Goal: Task Accomplishment & Management: Manage account settings

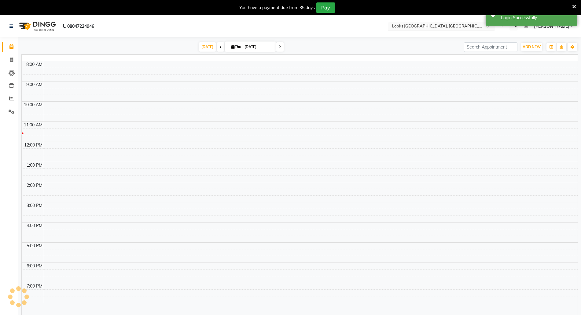
select select "en"
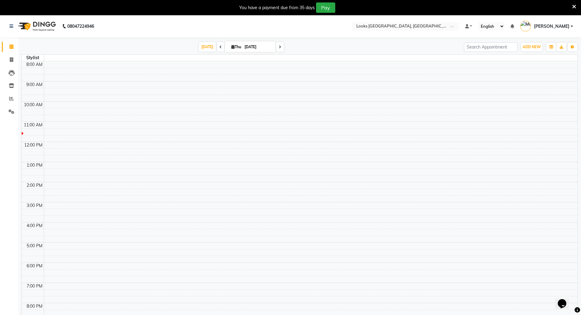
click at [573, 6] on icon at bounding box center [574, 7] width 4 height 6
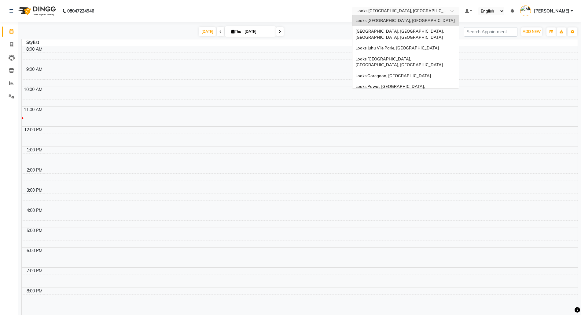
click at [403, 13] on input "text" at bounding box center [399, 12] width 89 height 6
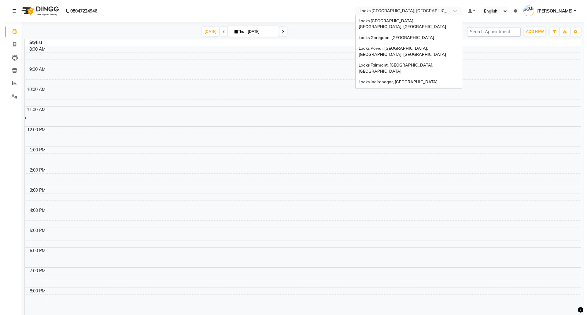
scroll to position [46, 0]
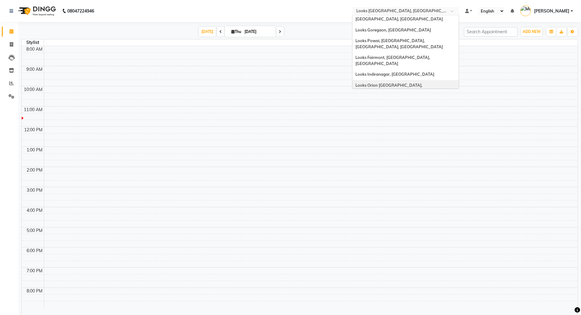
click at [382, 83] on span "Looks Orion [GEOGRAPHIC_DATA], [GEOGRAPHIC_DATA]" at bounding box center [389, 88] width 68 height 11
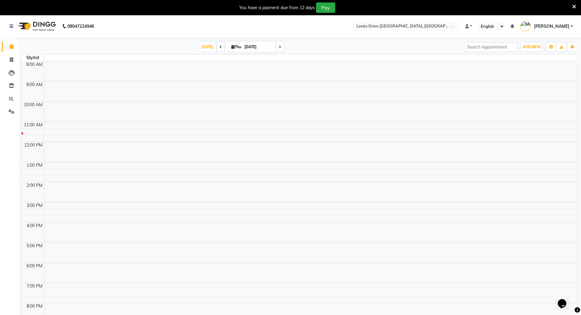
click at [576, 8] on icon at bounding box center [574, 7] width 4 height 6
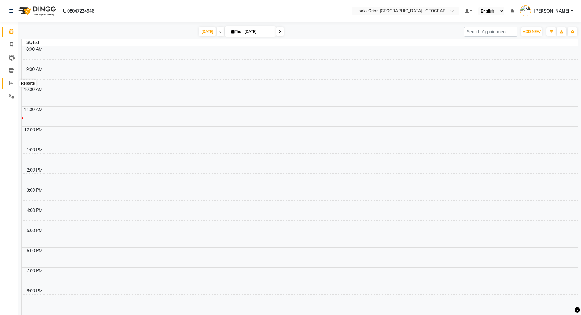
click at [12, 83] on icon at bounding box center [11, 83] width 5 height 5
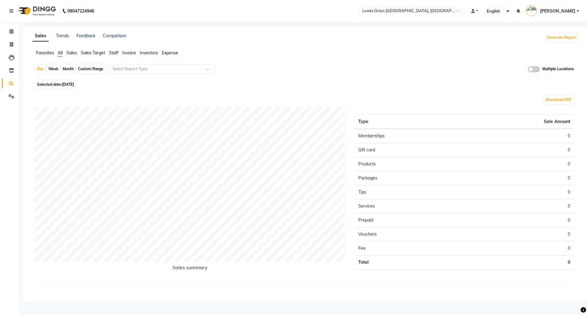
click at [66, 70] on div "Month" at bounding box center [68, 69] width 14 height 9
select select "9"
select select "2025"
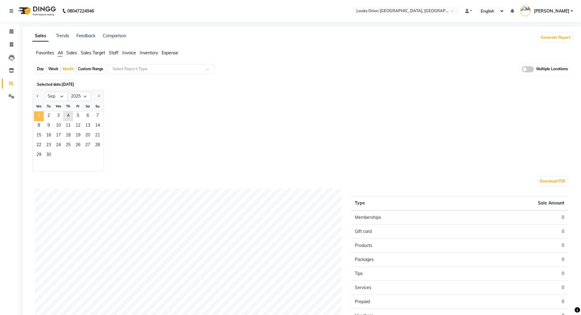
click at [39, 115] on span "1" at bounding box center [39, 117] width 10 height 10
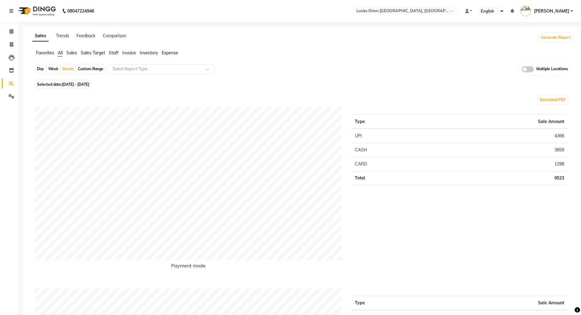
click at [90, 69] on div "Custom Range" at bounding box center [90, 69] width 28 height 9
select select "9"
select select "2025"
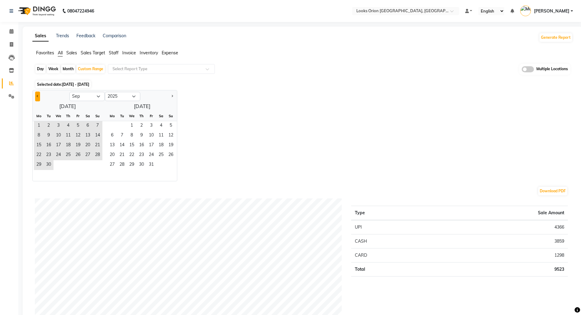
click at [37, 98] on button "Previous month" at bounding box center [37, 97] width 5 height 10
select select "8"
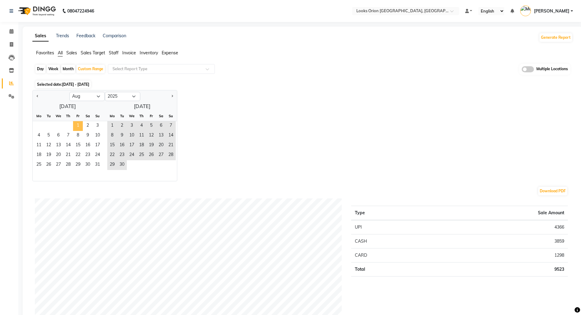
click at [78, 126] on span "1" at bounding box center [78, 126] width 10 height 10
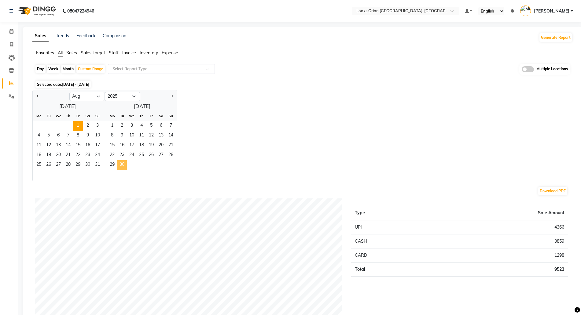
click at [126, 170] on span "30" at bounding box center [122, 165] width 10 height 10
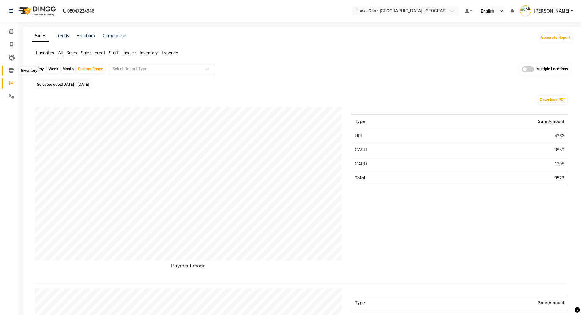
click at [15, 72] on span at bounding box center [11, 70] width 11 height 7
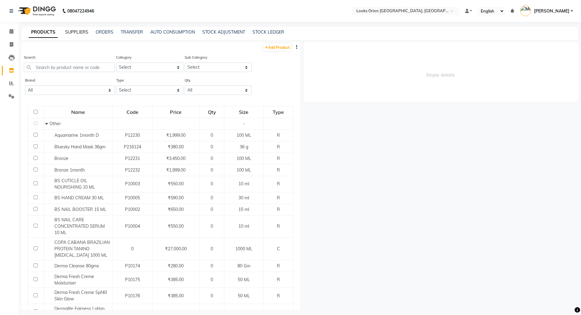
click at [84, 32] on link "SUPPLIERS" at bounding box center [76, 32] width 23 height 6
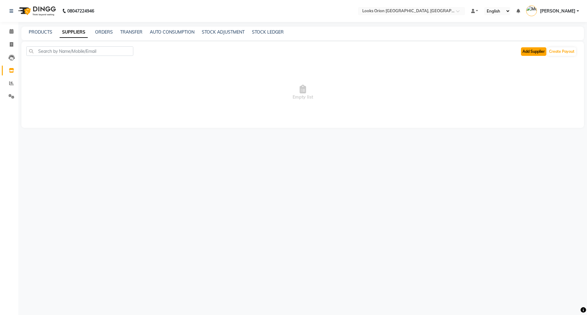
click at [538, 51] on button "Add Supplier" at bounding box center [533, 51] width 25 height 9
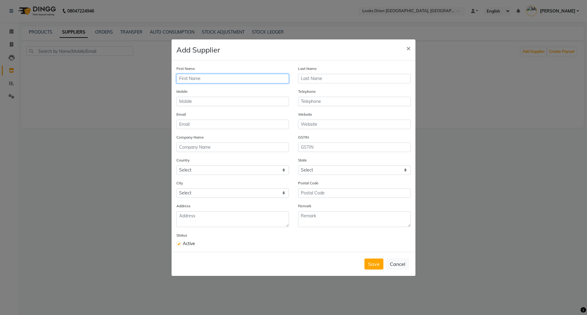
click at [208, 76] on input "text" at bounding box center [232, 78] width 112 height 9
type input "Looks India Pvt Ltd"
click at [202, 103] on input "text" at bounding box center [232, 101] width 112 height 9
type input "9619555101"
click at [192, 125] on input "email" at bounding box center [232, 124] width 112 height 9
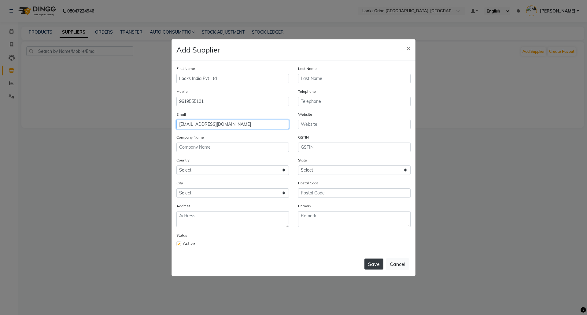
type input "[EMAIL_ADDRESS][DOMAIN_NAME]"
click at [375, 261] on button "Save" at bounding box center [373, 264] width 19 height 11
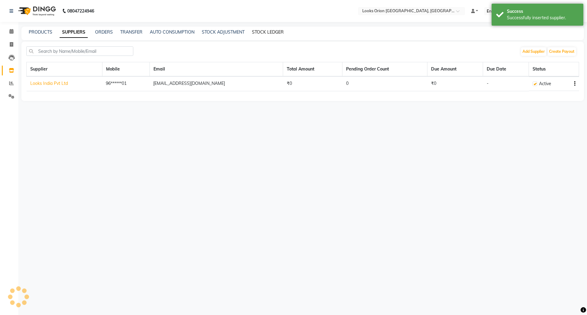
click at [268, 33] on link "STOCK LEDGER" at bounding box center [268, 32] width 32 height 6
select select "all"
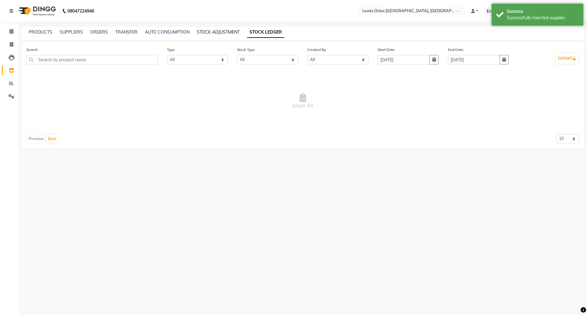
click at [217, 31] on link "STOCK ADJUSTMENT" at bounding box center [218, 32] width 43 height 6
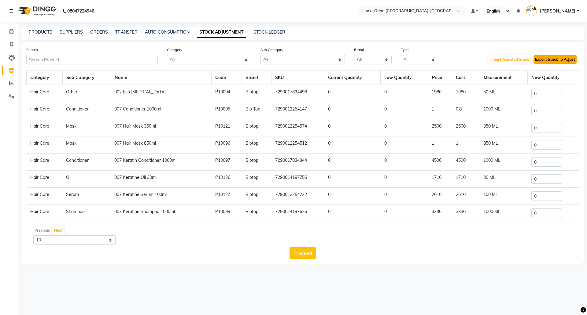
click at [558, 62] on button "Export Stock To Adjust" at bounding box center [554, 59] width 43 height 9
click at [98, 29] on link "ORDERS" at bounding box center [99, 32] width 18 height 6
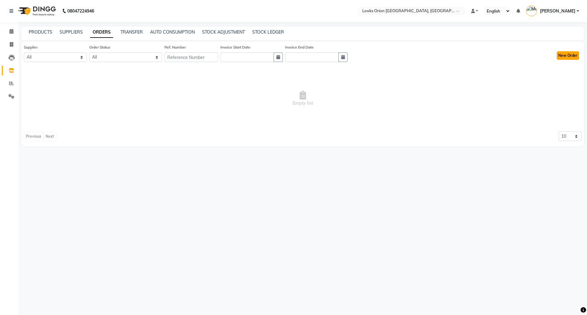
click at [561, 58] on button "New Order" at bounding box center [568, 55] width 22 height 9
select select "true"
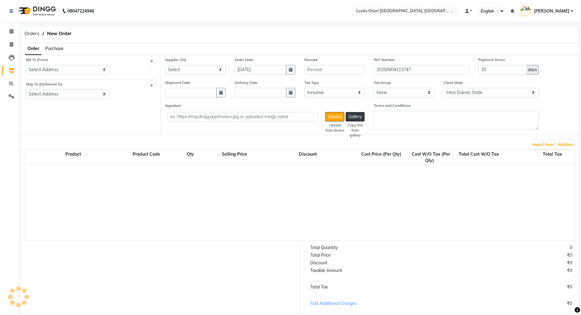
select select "4378"
click at [55, 73] on select "Select Address" at bounding box center [67, 69] width 83 height 9
click at [146, 102] on div at bounding box center [137, 92] width 46 height 23
click at [153, 63] on icon at bounding box center [151, 62] width 3 height 4
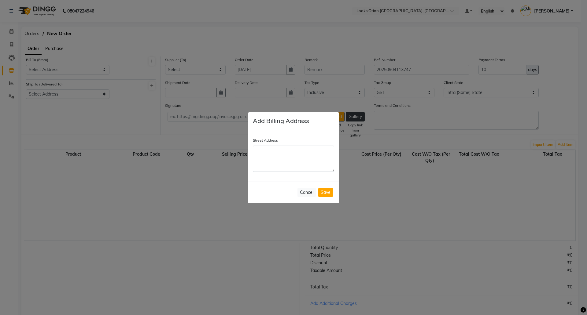
click at [274, 159] on textarea "Street Address" at bounding box center [293, 159] width 81 height 26
drag, startPoint x: 300, startPoint y: 155, endPoint x: 183, endPoint y: 137, distance: 117.8
click at [183, 137] on ngb-modal-window "Add Billing Address Street Address Looks Orion East Cancel Save" at bounding box center [293, 157] width 587 height 315
type textarea "Looks Orion East"
click at [315, 143] on div "Street Address [GEOGRAPHIC_DATA]" at bounding box center [293, 154] width 81 height 35
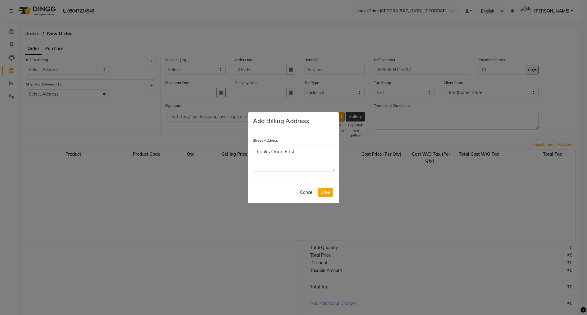
click at [326, 198] on div "Cancel Save" at bounding box center [293, 192] width 91 height 21
click at [327, 196] on button "Save" at bounding box center [325, 192] width 15 height 9
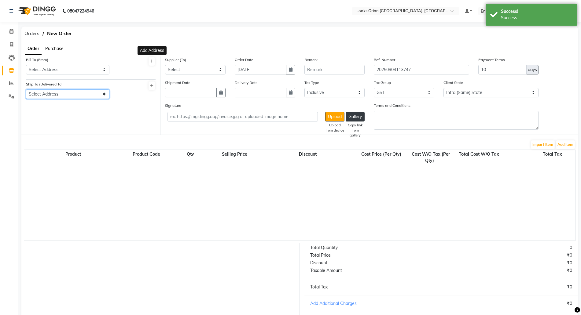
click at [68, 94] on select "Select Address" at bounding box center [67, 94] width 83 height 9
click at [131, 94] on div at bounding box center [137, 92] width 46 height 23
click at [151, 87] on icon at bounding box center [151, 86] width 3 height 4
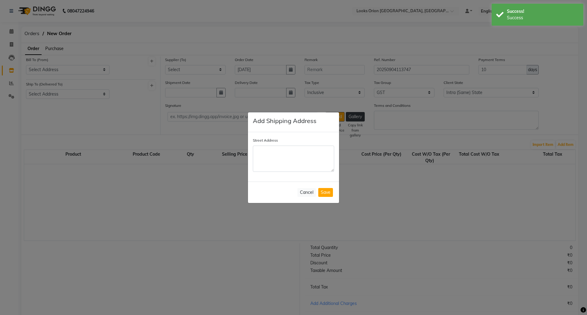
click at [290, 165] on textarea "Street Address" at bounding box center [293, 159] width 81 height 26
type textarea "Looks Orion East"
click at [323, 197] on button "Save" at bounding box center [325, 192] width 15 height 9
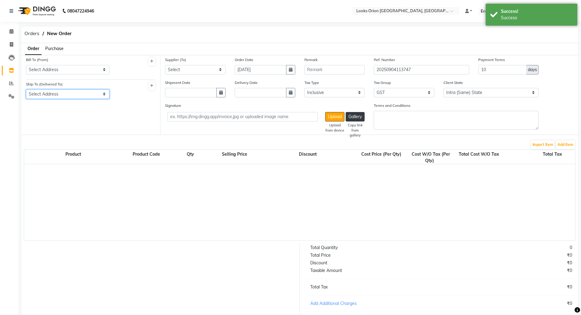
click at [42, 95] on select "Select Address Looks [GEOGRAPHIC_DATA]" at bounding box center [67, 94] width 83 height 9
select select "1726"
click at [26, 90] on select "Select Address Looks [GEOGRAPHIC_DATA]" at bounding box center [67, 94] width 83 height 9
click at [46, 67] on select "Select Address Looks [GEOGRAPHIC_DATA]" at bounding box center [67, 69] width 83 height 9
select select "1725"
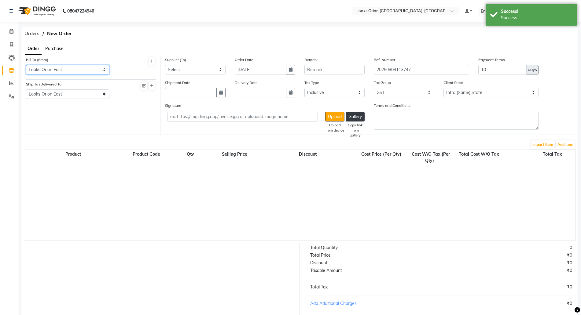
click at [26, 65] on select "Select Address Looks [GEOGRAPHIC_DATA]" at bounding box center [67, 69] width 83 height 9
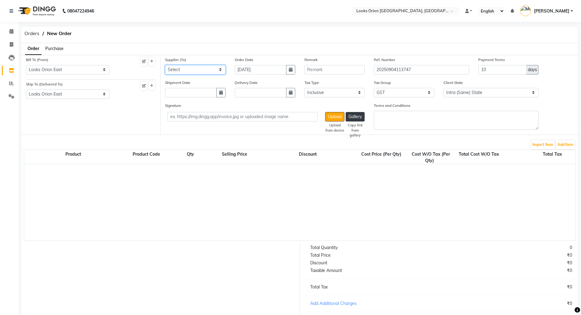
click at [190, 72] on select "Select Looks India Pvt Ltd" at bounding box center [195, 69] width 61 height 9
select select "5784"
click at [165, 65] on select "Select Looks India Pvt Ltd" at bounding box center [195, 69] width 61 height 9
click at [565, 143] on button "Add Item" at bounding box center [565, 145] width 19 height 9
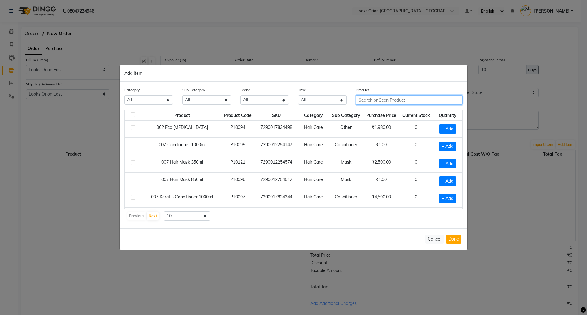
click at [373, 98] on input "text" at bounding box center [409, 99] width 107 height 9
type input "abs"
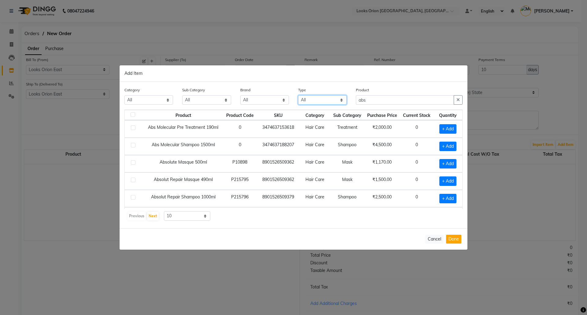
click at [299, 98] on select "All Both Consumable Retail" at bounding box center [322, 99] width 49 height 9
select select "R"
click at [298, 95] on select "All Both Consumable Retail" at bounding box center [322, 99] width 49 height 9
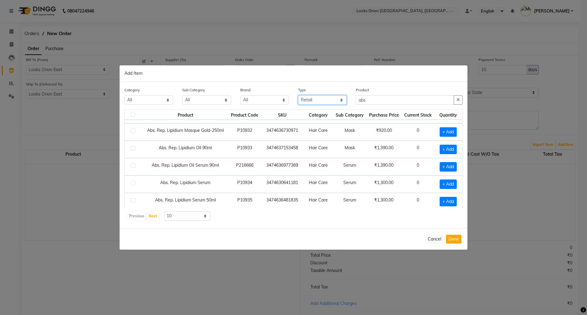
scroll to position [86, 0]
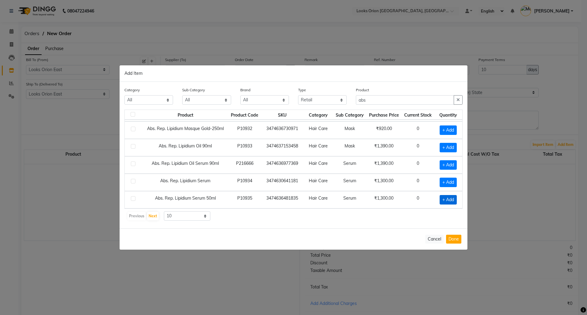
click at [440, 198] on span "+ Add" at bounding box center [448, 199] width 17 height 9
checkbox input "true"
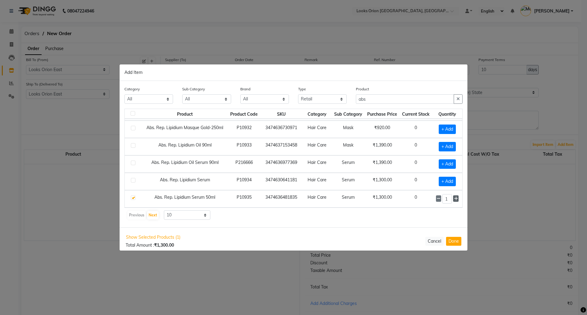
click at [454, 197] on icon at bounding box center [456, 199] width 4 height 4
type input "2"
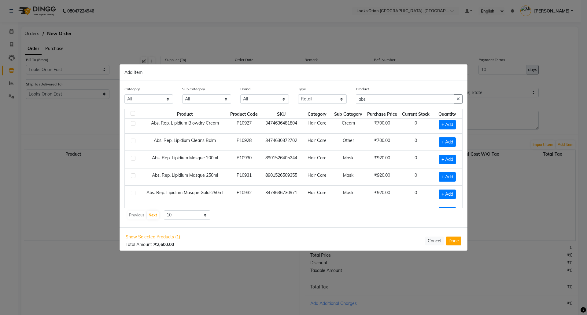
scroll to position [38, 0]
click at [443, 160] on span "+ Add" at bounding box center [447, 159] width 17 height 9
checkbox input "true"
drag, startPoint x: 444, startPoint y: 160, endPoint x: 429, endPoint y: 159, distance: 15.3
click at [432, 160] on td "1" at bounding box center [447, 159] width 30 height 17
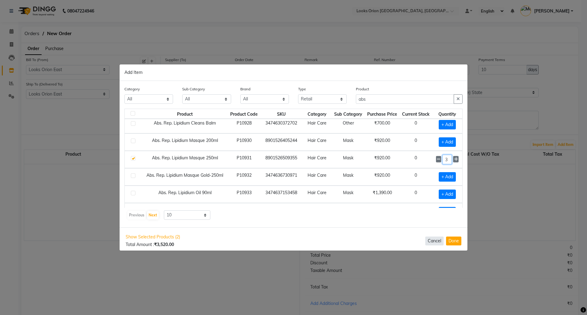
type input "3"
click at [433, 243] on button "Cancel" at bounding box center [434, 241] width 18 height 9
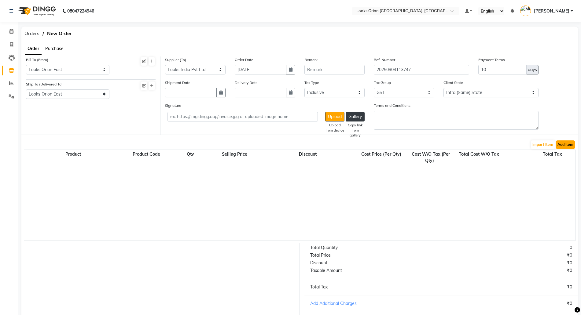
click at [565, 141] on button "Add Item" at bounding box center [565, 145] width 19 height 9
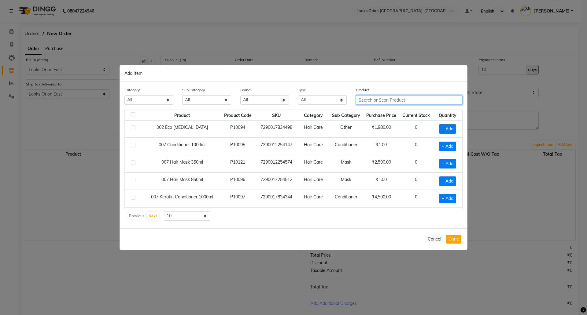
click at [383, 100] on input "text" at bounding box center [409, 99] width 107 height 9
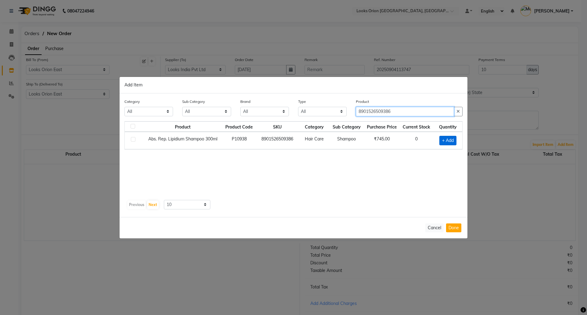
type input "8901526509386"
click at [451, 140] on span "+ Add" at bounding box center [447, 140] width 17 height 9
checkbox input "true"
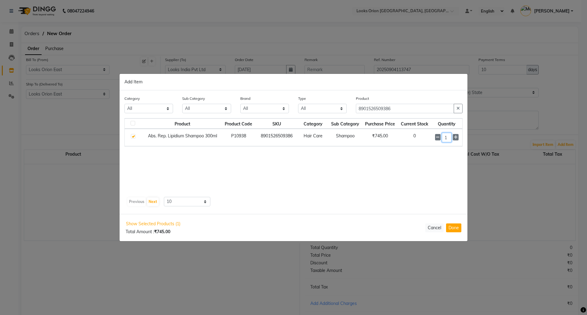
drag, startPoint x: 451, startPoint y: 140, endPoint x: 414, endPoint y: 138, distance: 36.1
click at [414, 138] on tr "Abs. Rep. Lipidium Shampoo 300ml P10938 8901526509386 Hair Care Shampoo ₹745.00…" at bounding box center [293, 137] width 337 height 17
click at [448, 138] on input "1" at bounding box center [447, 137] width 10 height 9
type input "3"
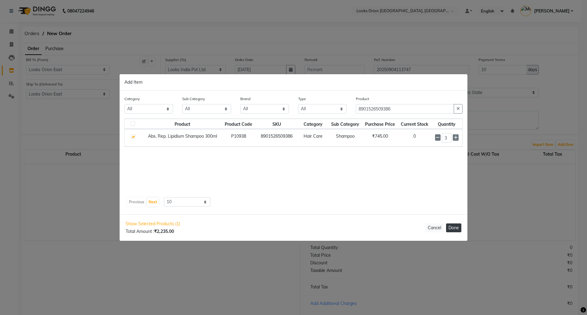
click at [451, 228] on button "Done" at bounding box center [453, 228] width 15 height 9
select select "4398"
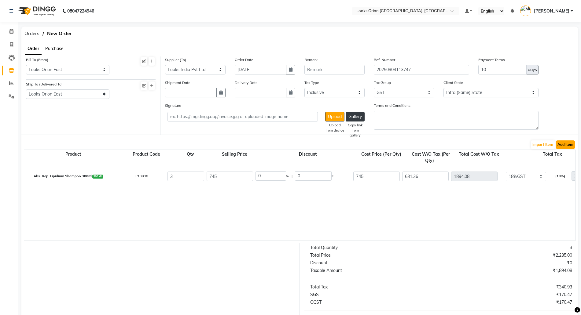
click at [565, 145] on button "Add Item" at bounding box center [565, 145] width 19 height 9
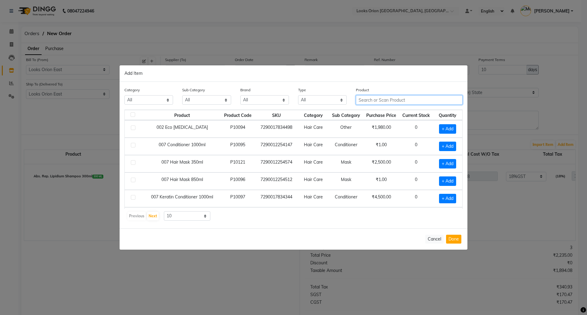
click at [375, 101] on input "text" at bounding box center [409, 99] width 107 height 9
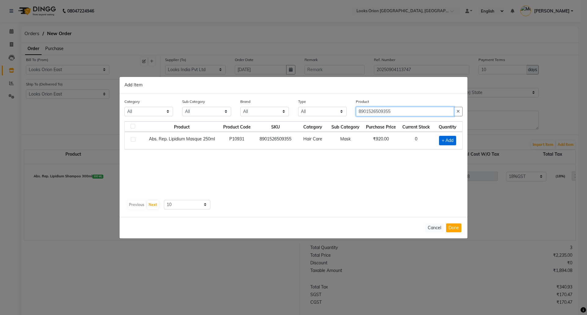
type input "8901526509355"
click at [444, 137] on span "+ Add" at bounding box center [447, 140] width 17 height 9
checkbox input "true"
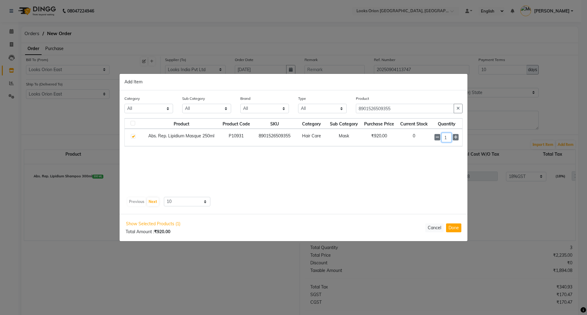
click at [450, 136] on input "1" at bounding box center [446, 137] width 10 height 9
type input "3"
click at [456, 229] on button "Done" at bounding box center [453, 228] width 15 height 9
select select "4398"
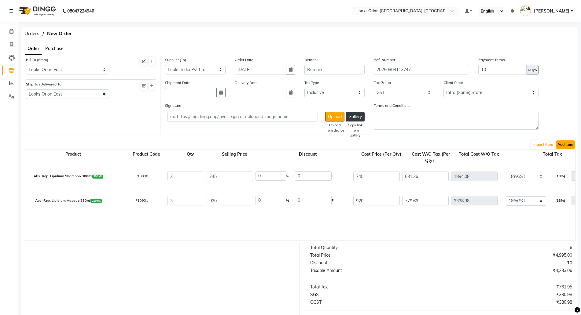
click at [560, 141] on button "Add Item" at bounding box center [565, 145] width 19 height 9
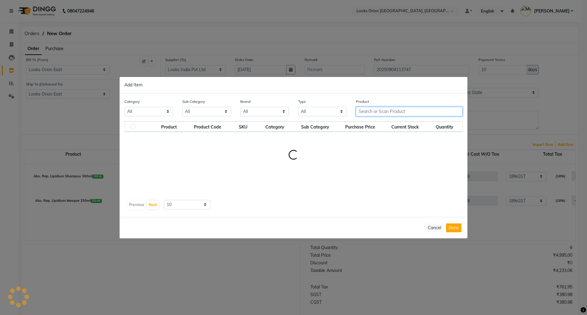
click at [369, 109] on input "text" at bounding box center [409, 111] width 107 height 9
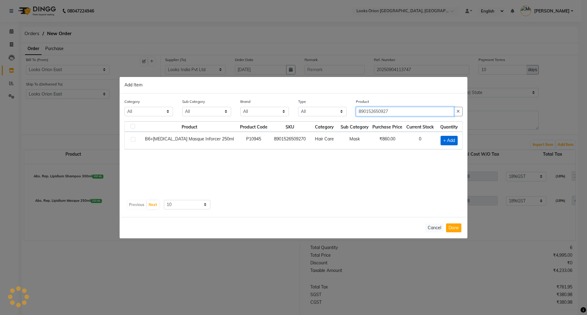
type input "890152650927"
click at [448, 143] on span "+ Add" at bounding box center [448, 140] width 17 height 9
checkbox input "true"
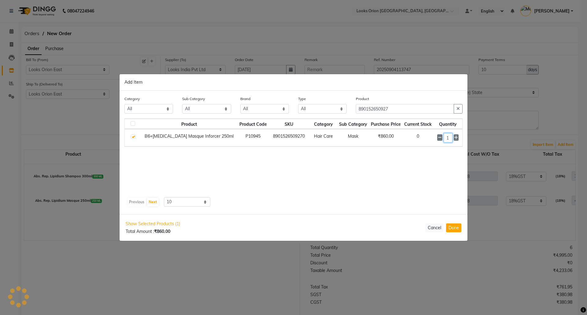
drag, startPoint x: 450, startPoint y: 137, endPoint x: 420, endPoint y: 132, distance: 31.0
click at [426, 133] on tr "B6+[MEDICAL_DATA] Masque Inforcer 250ml P10945 8901526509270 Hair Care Mask ₹86…" at bounding box center [293, 137] width 337 height 17
type input "3"
click at [443, 223] on div "Show Selected Products (1) Total Amount : ₹860.00 Cancel Done" at bounding box center [294, 228] width 348 height 27
click at [452, 225] on button "Done" at bounding box center [453, 228] width 15 height 9
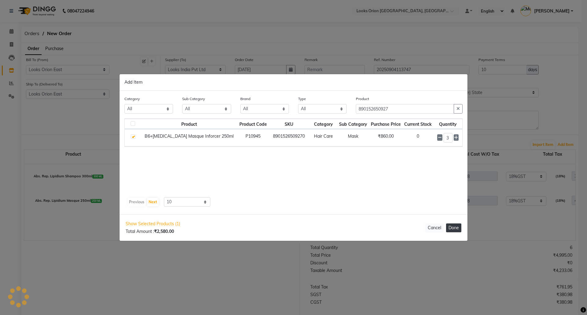
select select "4398"
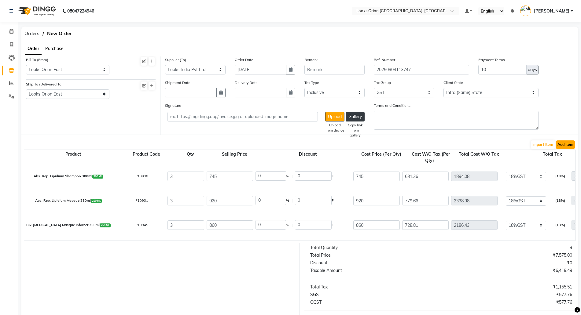
click at [564, 145] on button "Add Item" at bounding box center [565, 145] width 19 height 9
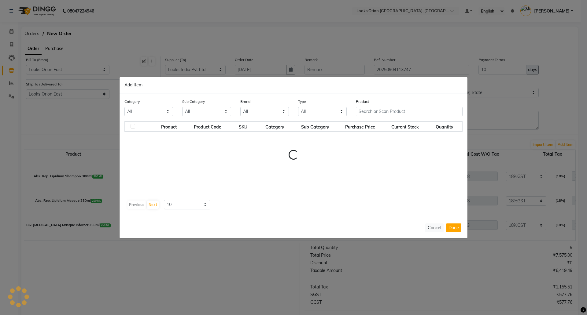
click at [370, 106] on div "Product" at bounding box center [409, 107] width 107 height 18
click at [369, 107] on input "text" at bounding box center [409, 111] width 107 height 9
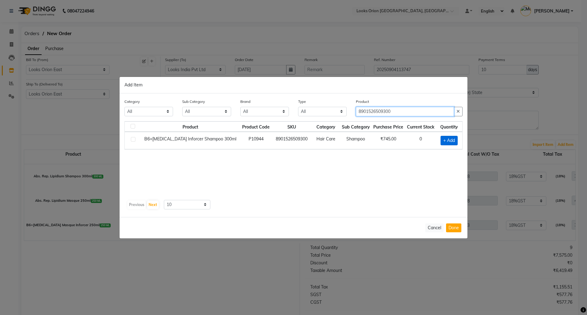
type input "8901526509300"
click at [449, 138] on span "+ Add" at bounding box center [448, 140] width 17 height 9
checkbox input "true"
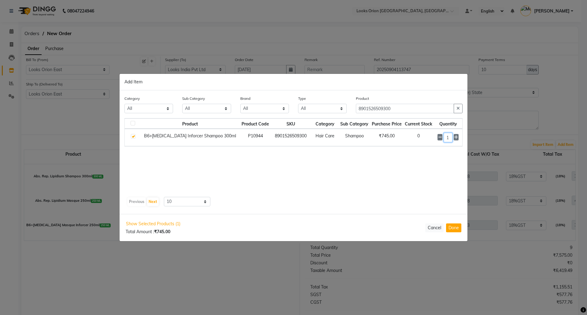
drag, startPoint x: 442, startPoint y: 138, endPoint x: 430, endPoint y: 137, distance: 11.6
click at [431, 137] on tr "B6+[MEDICAL_DATA] Inforcer Shampoo 300ml P10944 8901526509300 Hair Care Shampoo…" at bounding box center [293, 137] width 337 height 17
type input "2"
click at [457, 227] on button "Done" at bounding box center [453, 228] width 15 height 9
select select "4398"
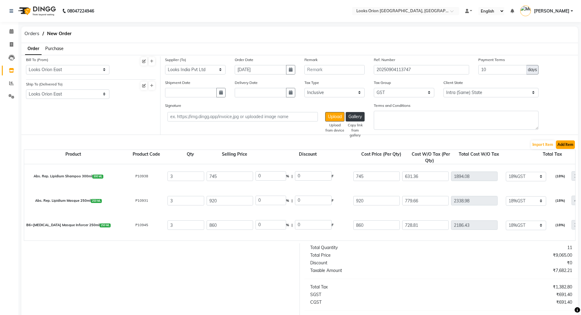
click at [560, 143] on button "Add Item" at bounding box center [565, 145] width 19 height 9
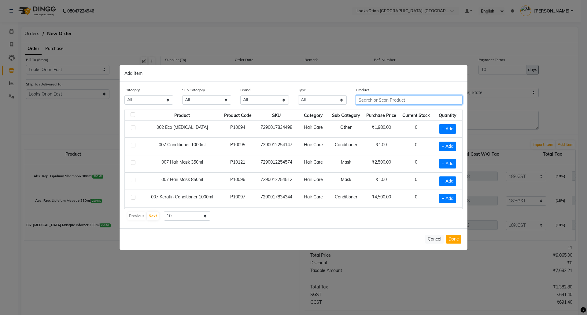
click at [365, 101] on input "text" at bounding box center [409, 99] width 107 height 9
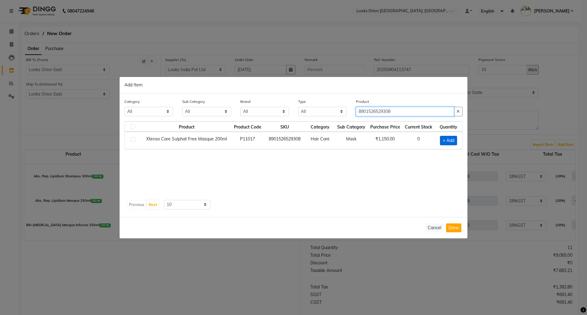
type input "8901526529308"
click at [446, 139] on span "+ Add" at bounding box center [448, 140] width 17 height 9
checkbox input "true"
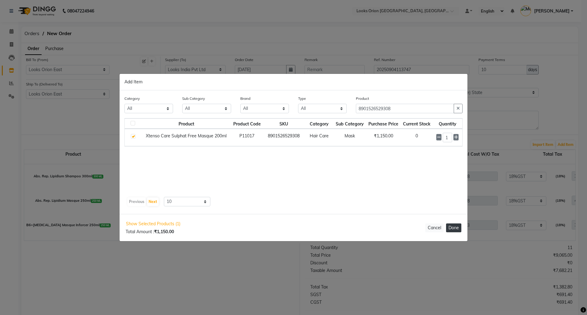
click at [450, 227] on button "Done" at bounding box center [453, 228] width 15 height 9
select select "4398"
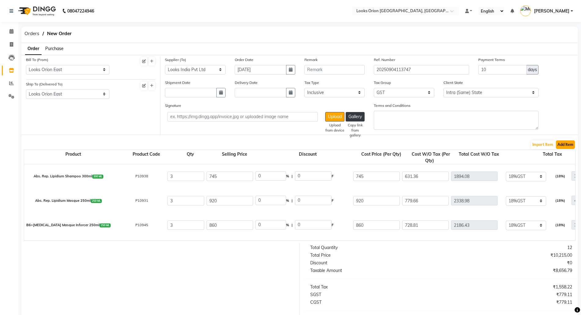
click at [567, 141] on button "Add Item" at bounding box center [565, 145] width 19 height 9
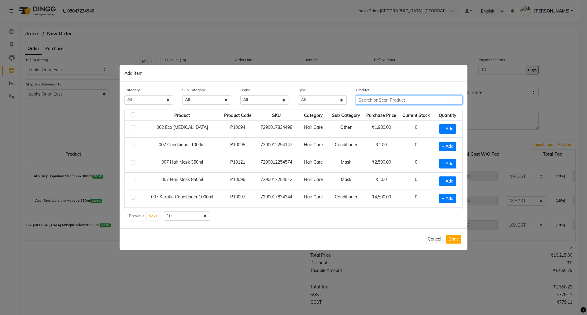
click at [370, 99] on input "text" at bounding box center [409, 99] width 107 height 9
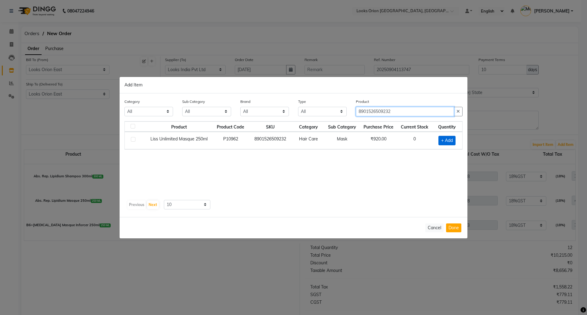
type input "8901526509232"
click at [444, 142] on span "+ Add" at bounding box center [446, 140] width 17 height 9
checkbox input "true"
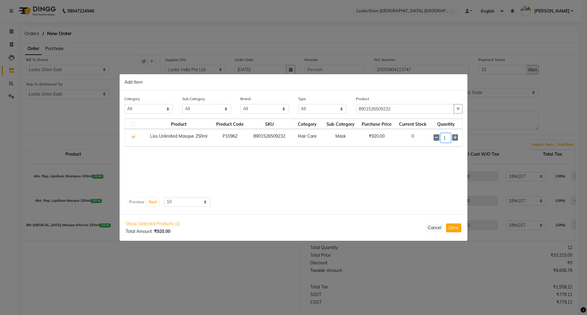
click at [447, 140] on input "1" at bounding box center [445, 137] width 10 height 9
type input "3"
click at [450, 230] on button "Done" at bounding box center [453, 228] width 15 height 9
select select "4398"
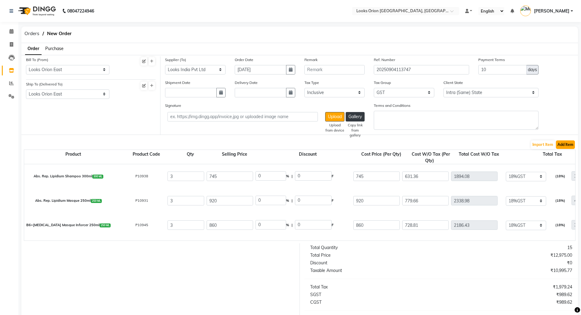
click at [564, 145] on button "Add Item" at bounding box center [565, 145] width 19 height 9
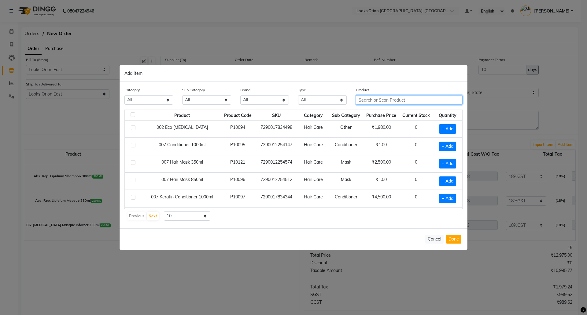
click at [370, 101] on input "text" at bounding box center [409, 99] width 107 height 9
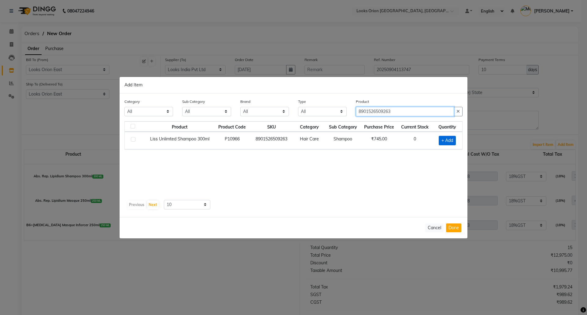
type input "8901526509263"
click at [453, 136] on span "+ Add" at bounding box center [447, 140] width 17 height 9
checkbox input "true"
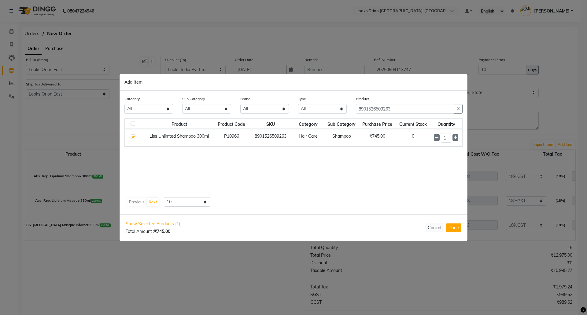
click at [457, 223] on div "Show Selected Products (1) Total Amount : ₹745.00 Cancel Done" at bounding box center [294, 228] width 348 height 27
click at [455, 226] on button "Done" at bounding box center [453, 228] width 15 height 9
select select "4398"
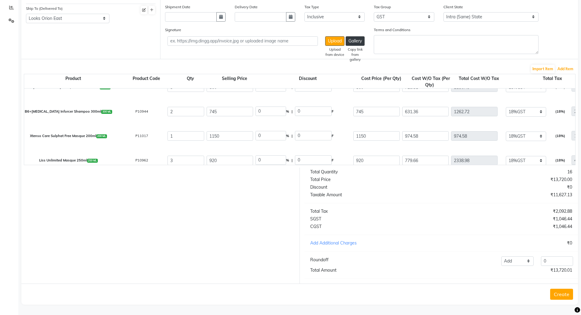
scroll to position [95, 0]
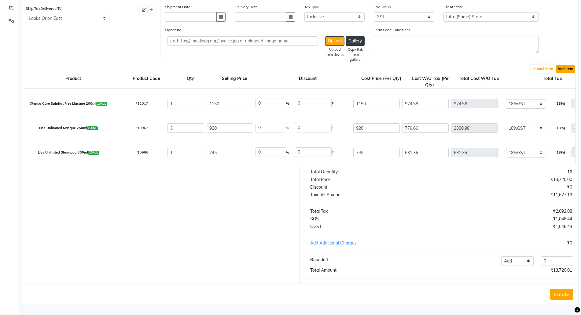
click at [565, 65] on button "Add Item" at bounding box center [565, 69] width 19 height 9
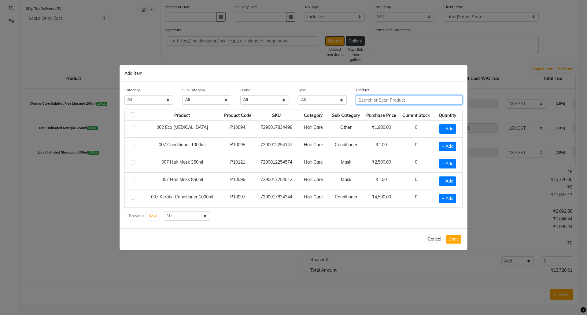
click at [374, 98] on input "text" at bounding box center [409, 99] width 107 height 9
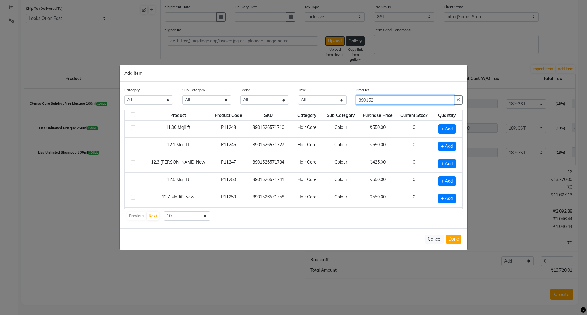
type input "8901526"
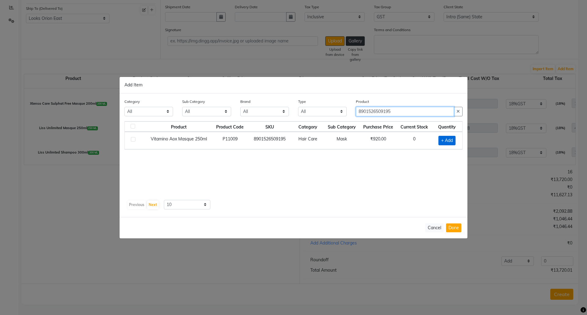
type input "8901526509195"
click at [446, 144] on span "+ Add" at bounding box center [446, 140] width 17 height 9
checkbox input "true"
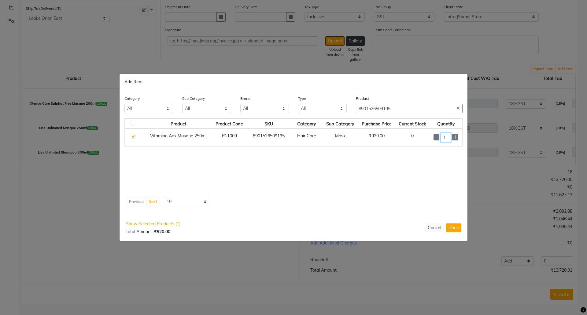
click at [449, 138] on input "1" at bounding box center [445, 137] width 10 height 9
type input "3"
click at [455, 230] on button "Done" at bounding box center [453, 228] width 15 height 9
select select "4398"
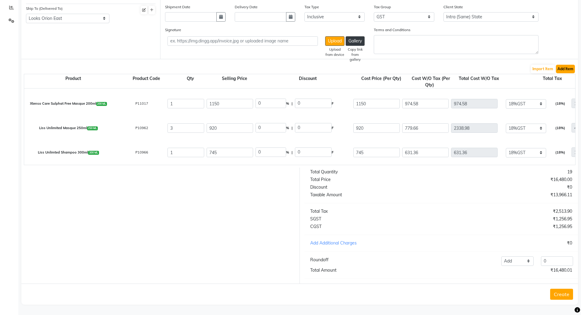
click at [566, 65] on button "Add Item" at bounding box center [565, 69] width 19 height 9
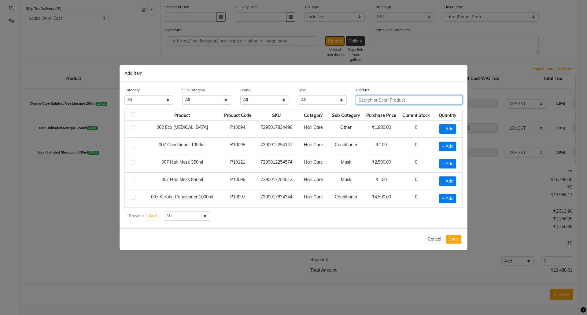
click at [374, 99] on input "text" at bounding box center [409, 99] width 107 height 9
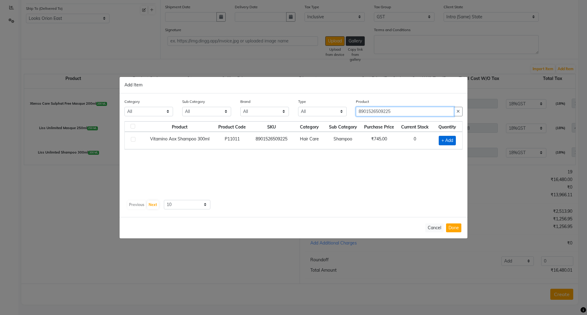
type input "8901526509225"
click at [440, 140] on span "+ Add" at bounding box center [447, 140] width 17 height 9
checkbox input "true"
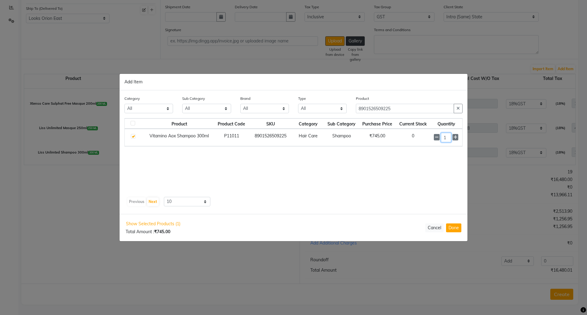
click at [443, 138] on input "1" at bounding box center [446, 137] width 10 height 9
click at [458, 229] on button "Done" at bounding box center [453, 228] width 15 height 9
select select "4398"
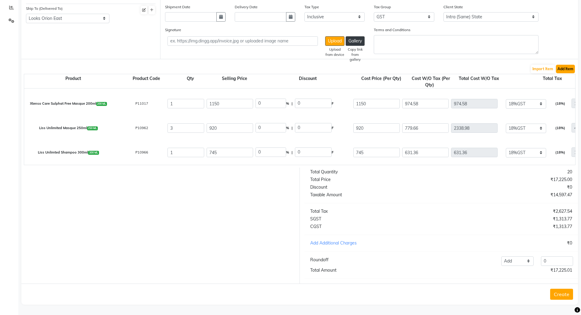
click at [565, 65] on button "Add Item" at bounding box center [565, 69] width 19 height 9
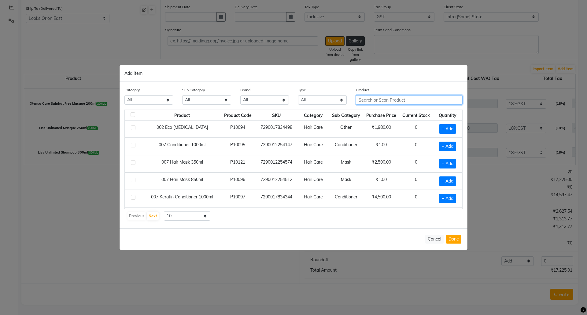
click at [375, 99] on input "text" at bounding box center [409, 99] width 107 height 9
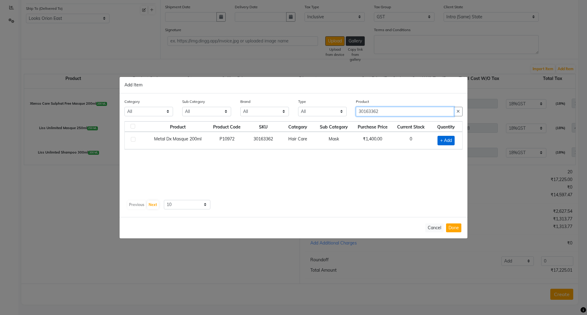
type input "30163362"
click at [443, 139] on span "+ Add" at bounding box center [445, 140] width 17 height 9
checkbox input "true"
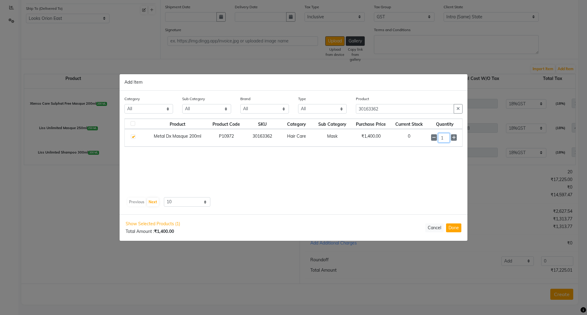
click at [445, 137] on input "1" at bounding box center [443, 137] width 11 height 9
type input "2"
click at [455, 227] on button "Done" at bounding box center [453, 228] width 15 height 9
select select "4398"
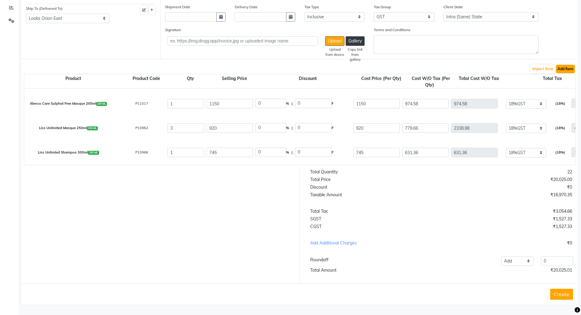
click at [569, 65] on button "Add Item" at bounding box center [565, 69] width 19 height 9
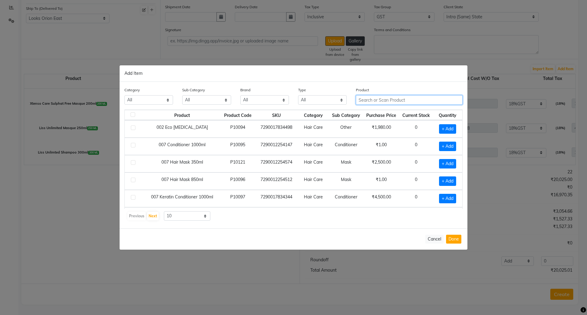
click at [380, 100] on input "text" at bounding box center [409, 99] width 107 height 9
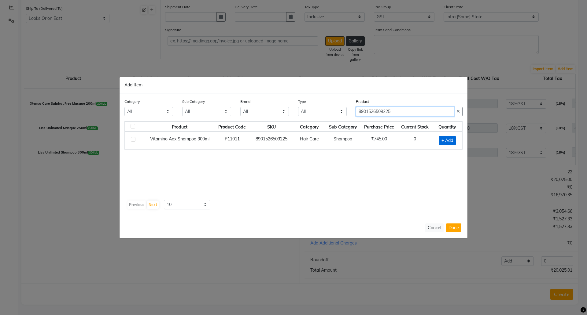
type input "8901526509225"
click at [446, 139] on span "+ Add" at bounding box center [447, 140] width 17 height 9
checkbox input "true"
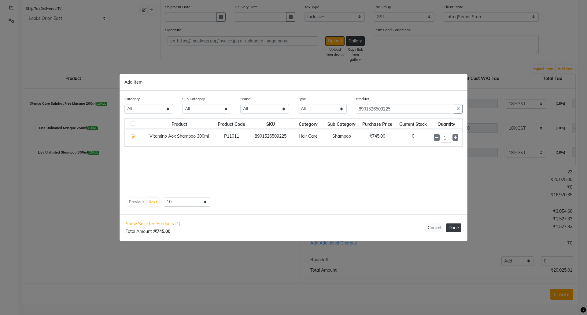
click at [457, 227] on button "Done" at bounding box center [453, 228] width 15 height 9
select select "4398"
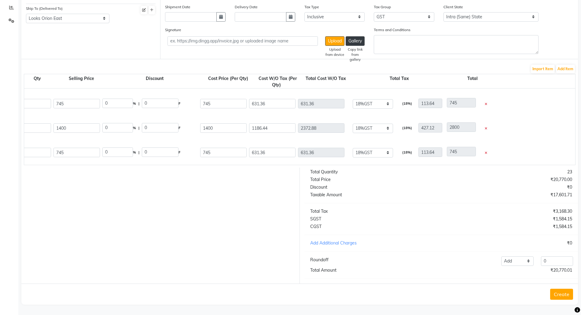
scroll to position [0, 173]
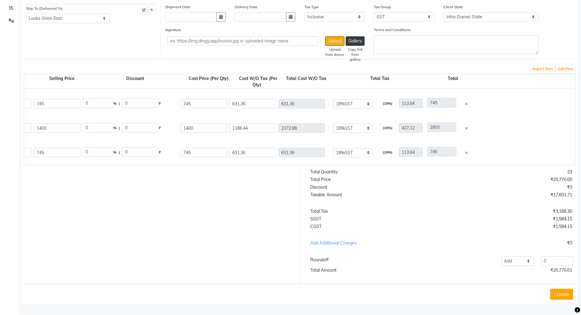
click at [466, 152] on icon at bounding box center [466, 153] width 2 height 3
click at [566, 65] on button "Add Item" at bounding box center [565, 69] width 19 height 9
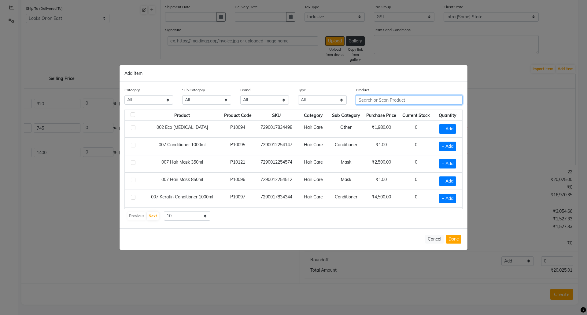
click at [406, 101] on input "text" at bounding box center [409, 99] width 107 height 9
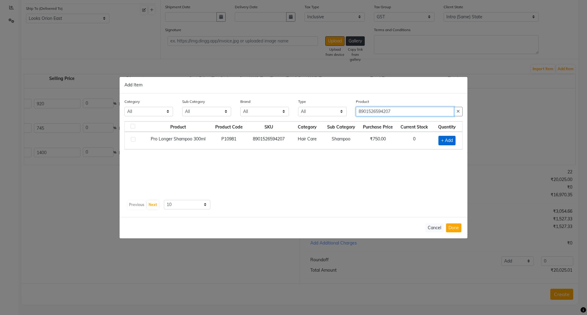
type input "8901526594207"
click at [451, 141] on span "+ Add" at bounding box center [446, 140] width 17 height 9
checkbox input "true"
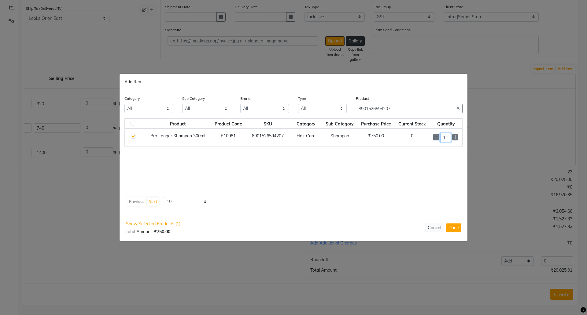
click at [451, 138] on input "1" at bounding box center [445, 137] width 10 height 9
type input "2"
click at [453, 227] on button "Done" at bounding box center [453, 228] width 15 height 9
select select "4398"
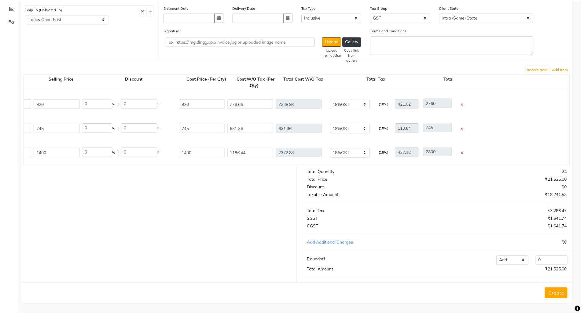
scroll to position [193, 0]
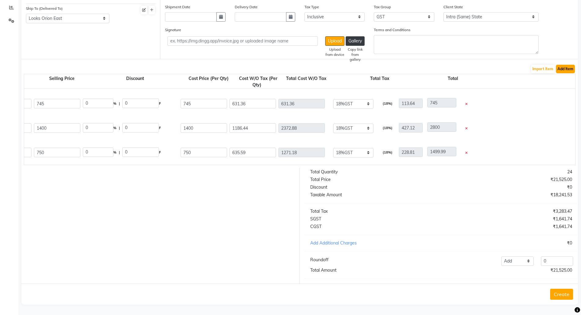
click at [565, 65] on button "Add Item" at bounding box center [565, 69] width 19 height 9
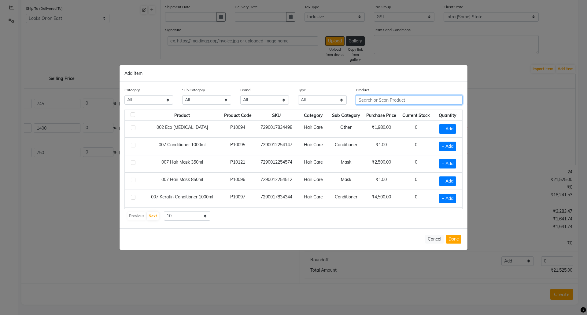
click at [373, 101] on input "text" at bounding box center [409, 99] width 107 height 9
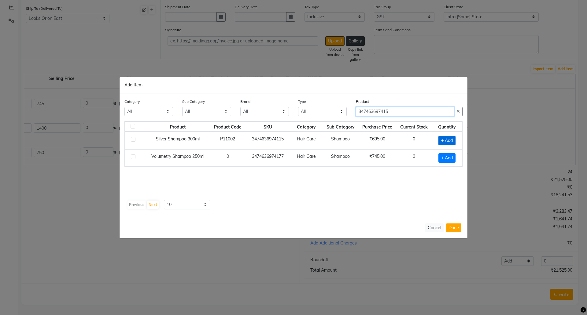
type input "347463697415"
click at [442, 139] on span "+ Add" at bounding box center [446, 140] width 17 height 9
checkbox input "true"
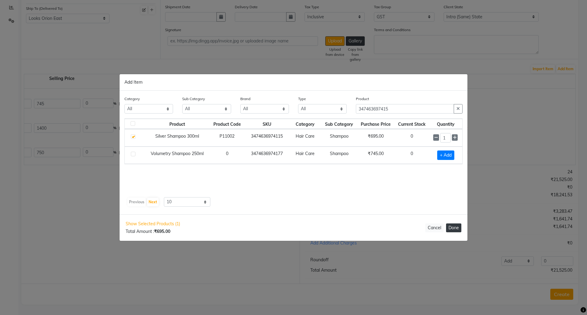
click at [455, 226] on button "Done" at bounding box center [453, 228] width 15 height 9
select select "4398"
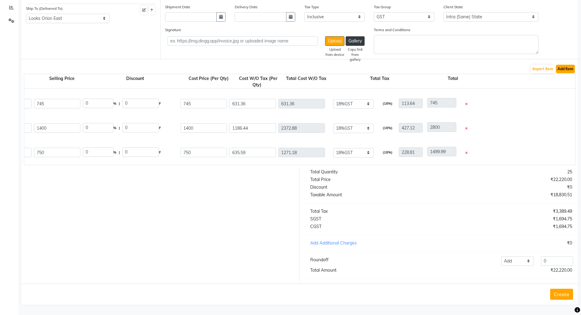
click at [568, 65] on button "Add Item" at bounding box center [565, 69] width 19 height 9
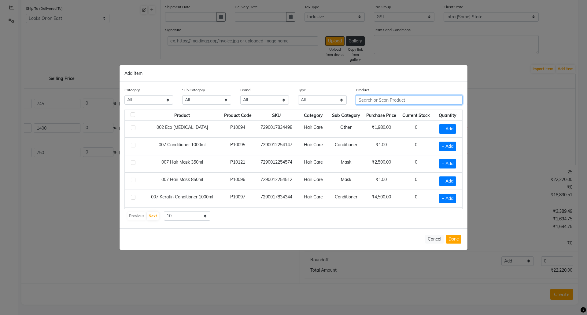
click at [368, 98] on input "text" at bounding box center [409, 99] width 107 height 9
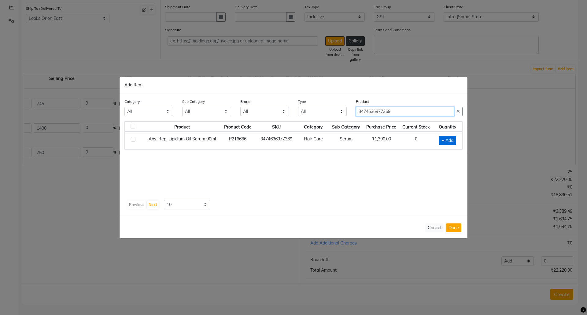
type input "3474636977369"
click at [446, 143] on span "+ Add" at bounding box center [447, 140] width 17 height 9
checkbox input "true"
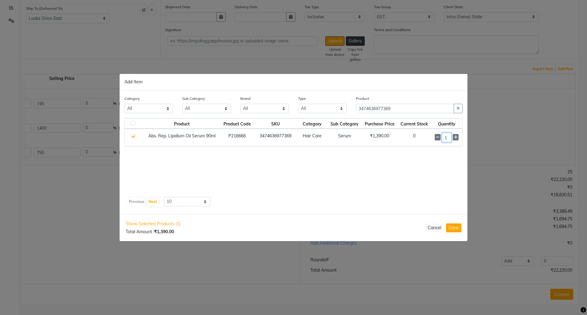
drag, startPoint x: 450, startPoint y: 133, endPoint x: 434, endPoint y: 133, distance: 15.9
click at [434, 133] on td "1" at bounding box center [446, 137] width 31 height 17
type input "2"
click at [453, 226] on button "Done" at bounding box center [453, 228] width 15 height 9
select select "4398"
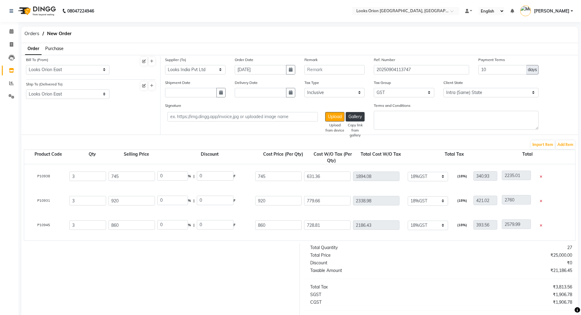
scroll to position [0, 0]
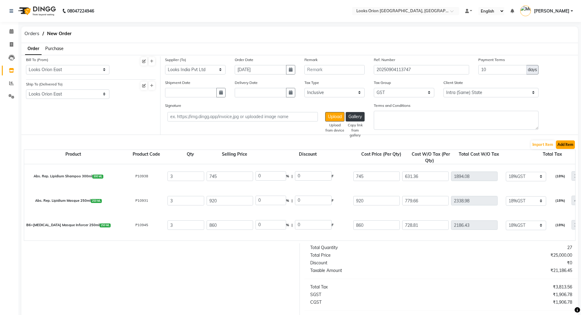
click at [565, 144] on button "Add Item" at bounding box center [565, 145] width 19 height 9
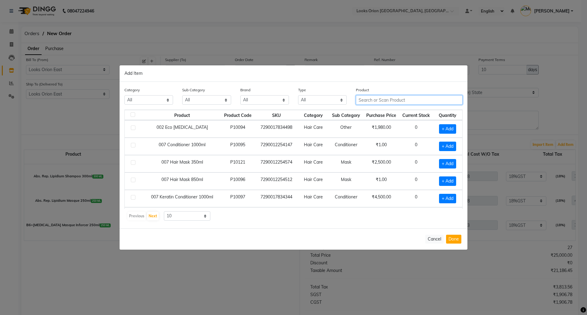
click at [373, 103] on input "text" at bounding box center [409, 99] width 107 height 9
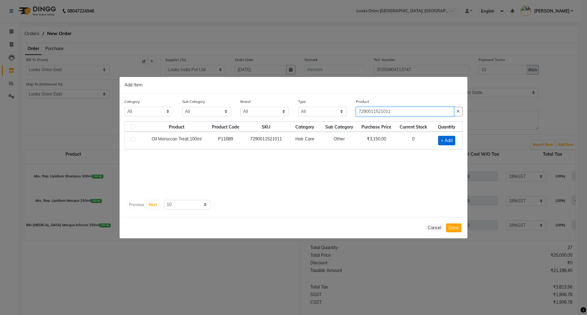
type input "7290011521011"
click at [450, 142] on span "+ Add" at bounding box center [446, 140] width 17 height 9
checkbox input "true"
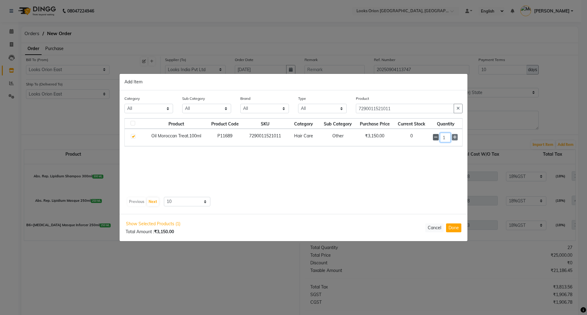
drag, startPoint x: 445, startPoint y: 137, endPoint x: 439, endPoint y: 137, distance: 6.7
click at [439, 137] on div "1" at bounding box center [446, 137] width 26 height 9
type input "4"
click at [455, 232] on button "Done" at bounding box center [453, 228] width 15 height 9
select select "4398"
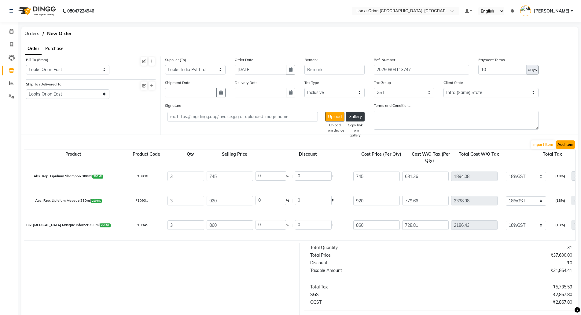
click at [567, 144] on button "Add Item" at bounding box center [565, 145] width 19 height 9
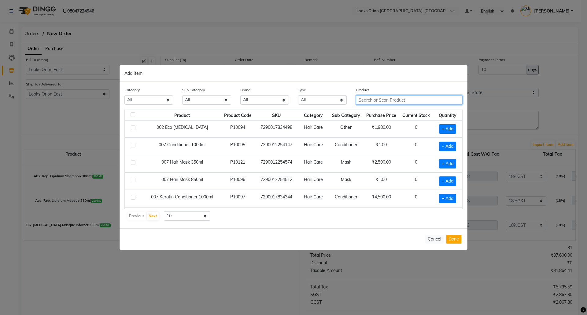
click at [372, 98] on input "text" at bounding box center [409, 99] width 107 height 9
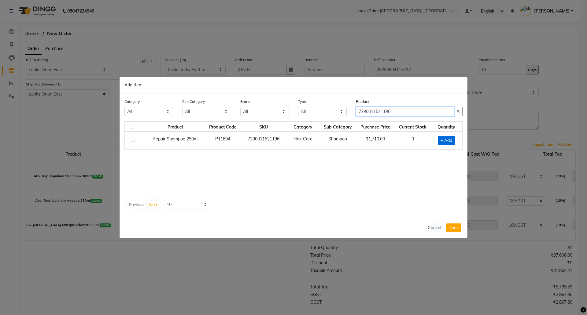
type input "7290011521196"
click at [439, 142] on span "+ Add" at bounding box center [446, 140] width 17 height 9
checkbox input "true"
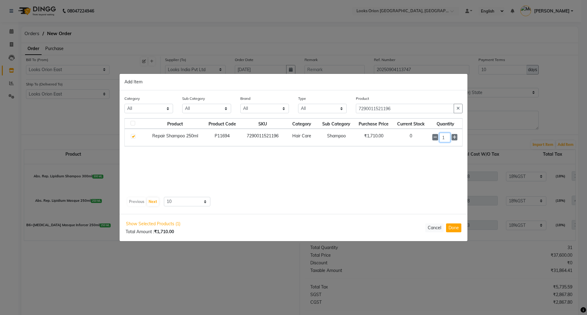
drag, startPoint x: 448, startPoint y: 137, endPoint x: 400, endPoint y: 140, distance: 47.8
click at [440, 137] on input "1" at bounding box center [444, 137] width 11 height 9
type input "2"
click at [458, 229] on button "Done" at bounding box center [453, 228] width 15 height 9
select select "4398"
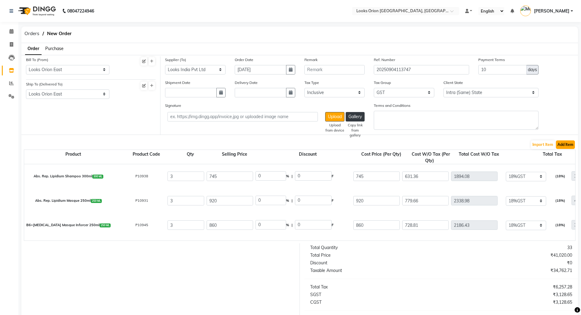
click at [565, 146] on button "Add Item" at bounding box center [565, 145] width 19 height 9
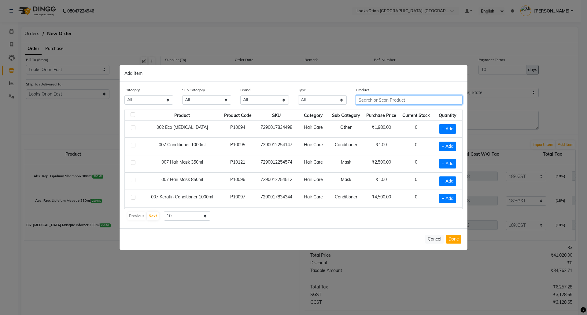
click at [377, 101] on input "text" at bounding box center [409, 99] width 107 height 9
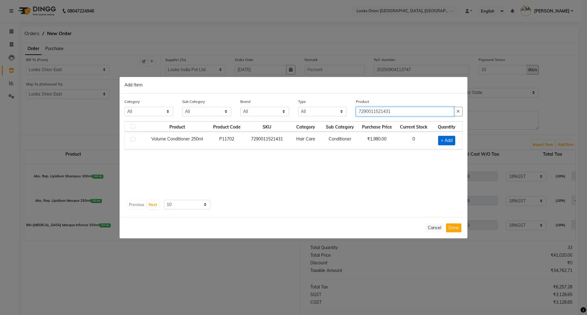
type input "7290011521431"
click at [448, 138] on span "+ Add" at bounding box center [446, 140] width 17 height 9
checkbox input "true"
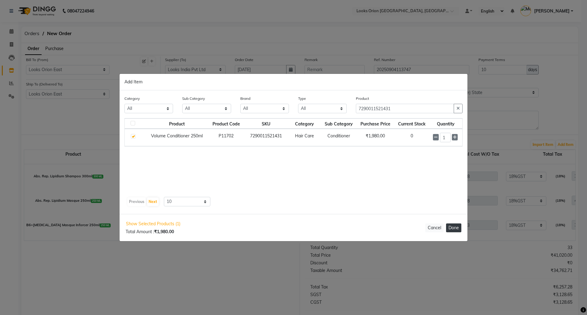
click at [451, 228] on button "Done" at bounding box center [453, 228] width 15 height 9
select select "4398"
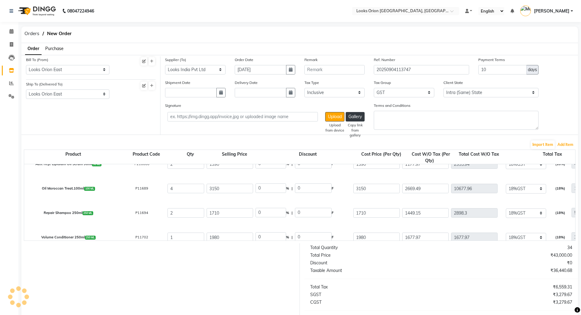
scroll to position [315, 0]
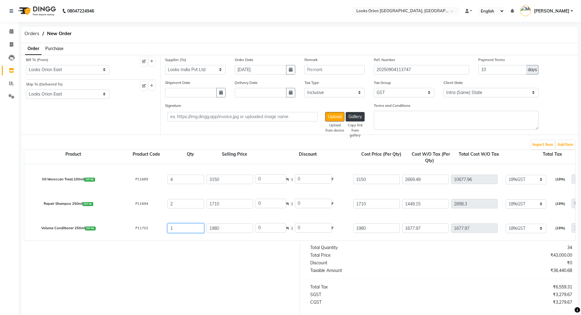
drag, startPoint x: 179, startPoint y: 229, endPoint x: 126, endPoint y: 223, distance: 53.0
type input "2"
type input "3355.94"
type input "3657.97"
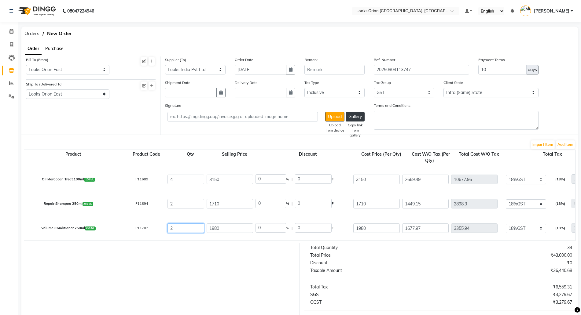
type input "604.07"
type input "3960.01"
type input "2"
click at [571, 144] on button "Add Item" at bounding box center [565, 145] width 19 height 9
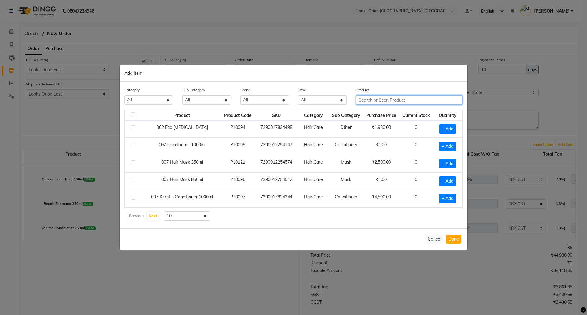
click at [391, 102] on input "text" at bounding box center [409, 99] width 107 height 9
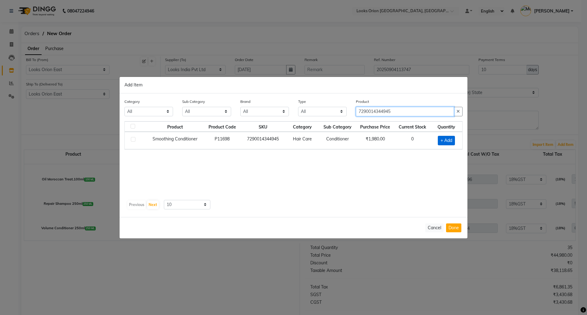
type input "7290014344945"
click at [448, 141] on span "+ Add" at bounding box center [446, 140] width 17 height 9
checkbox input "true"
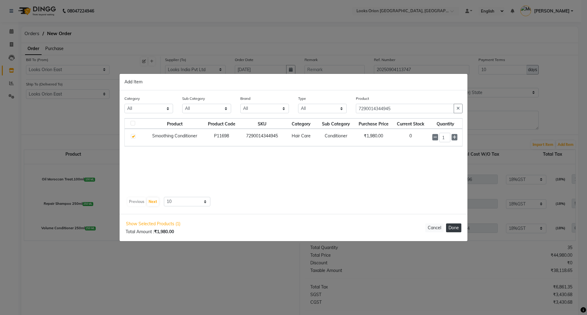
click at [451, 231] on button "Done" at bounding box center [453, 228] width 15 height 9
select select "4398"
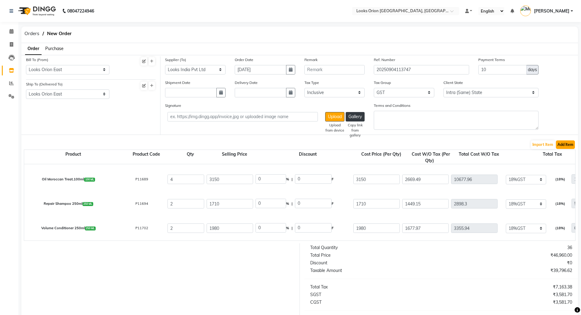
click at [568, 146] on button "Add Item" at bounding box center [565, 145] width 19 height 9
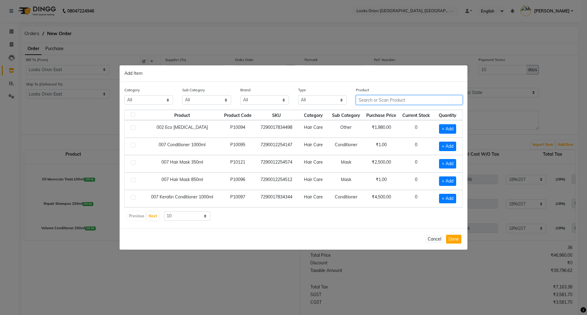
click at [375, 102] on input "text" at bounding box center [409, 99] width 107 height 9
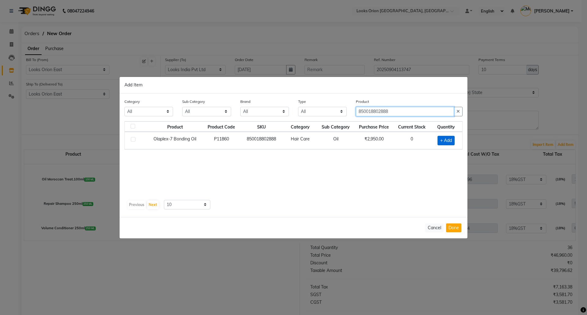
type input "850018802888"
click at [446, 138] on span "+ Add" at bounding box center [445, 140] width 17 height 9
checkbox input "true"
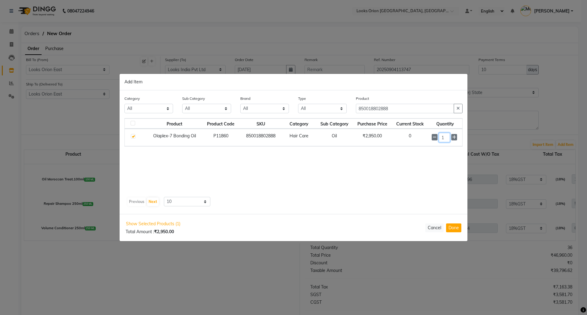
click at [445, 136] on input "1" at bounding box center [444, 137] width 11 height 9
type input "2"
click at [447, 227] on button "Done" at bounding box center [453, 228] width 15 height 9
select select "4398"
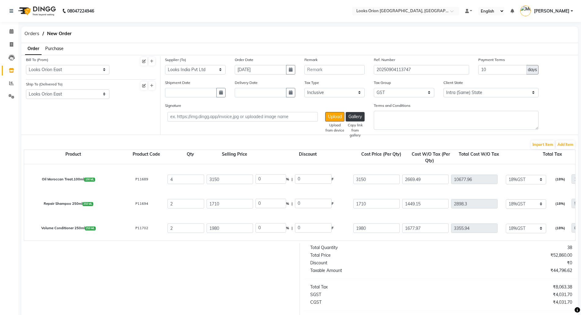
click at [567, 138] on form "Bill To (From) Select Address Looks Orion East Ship To (Delivered To) Select Ad…" at bounding box center [299, 218] width 557 height 326
click at [565, 141] on button "Add Item" at bounding box center [565, 145] width 19 height 9
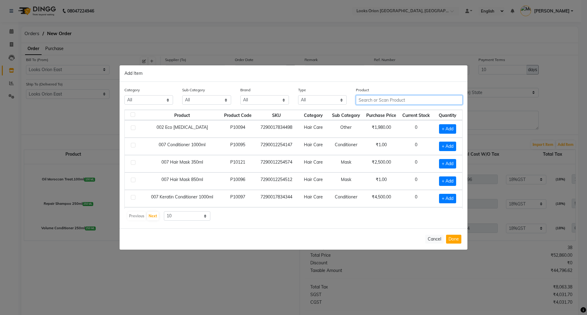
click at [373, 100] on input "text" at bounding box center [409, 99] width 107 height 9
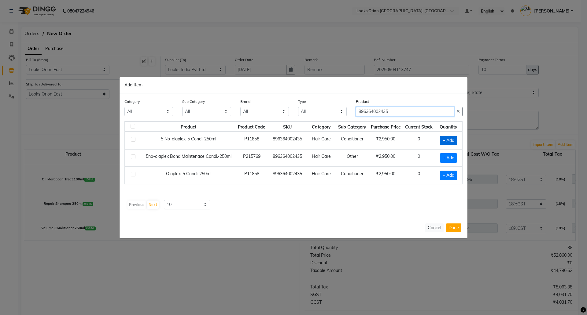
type input "896364002435"
click at [450, 141] on span "+ Add" at bounding box center [448, 140] width 17 height 9
checkbox input "true"
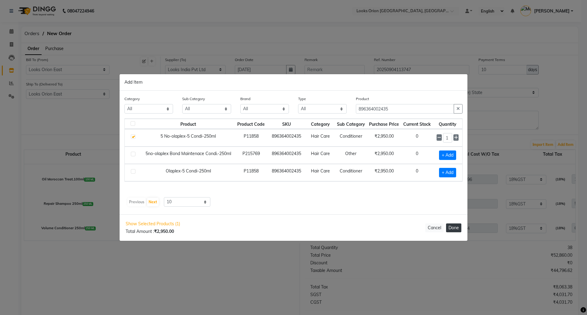
click at [455, 226] on button "Done" at bounding box center [453, 228] width 15 height 9
select select "4398"
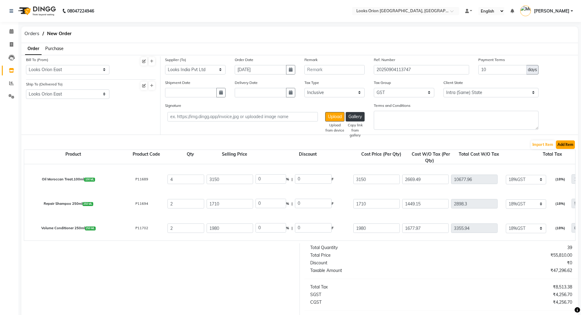
click at [567, 145] on button "Add Item" at bounding box center [565, 145] width 19 height 9
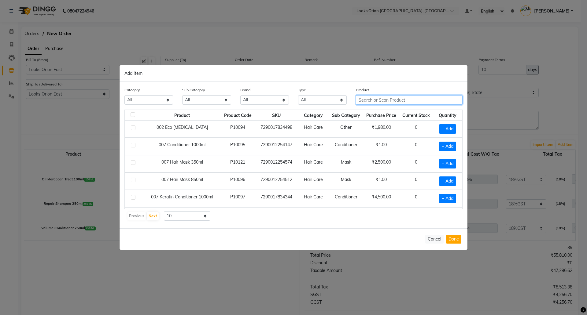
click at [388, 96] on input "text" at bounding box center [409, 99] width 107 height 9
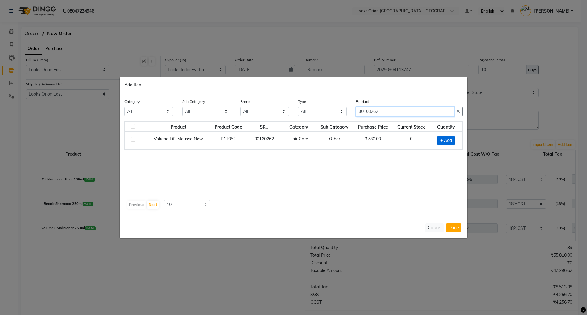
type input "30160262"
click at [445, 142] on span "+ Add" at bounding box center [445, 140] width 17 height 9
checkbox input "true"
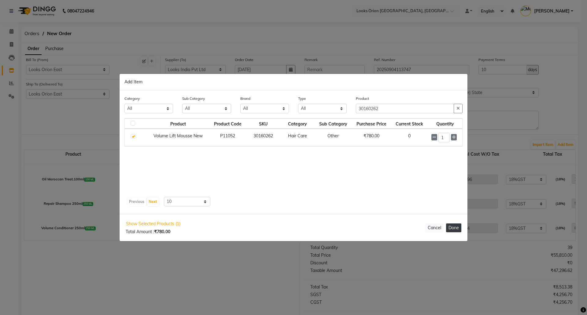
click at [457, 229] on button "Done" at bounding box center [453, 228] width 15 height 9
select select "4398"
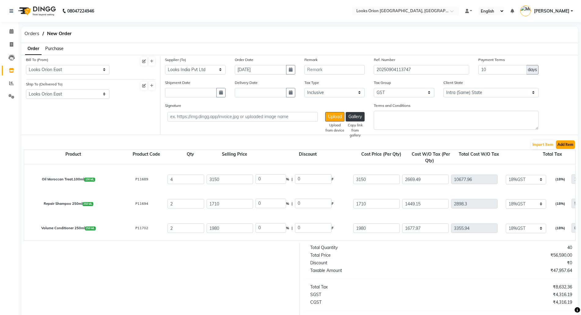
click at [565, 147] on button "Add Item" at bounding box center [565, 145] width 19 height 9
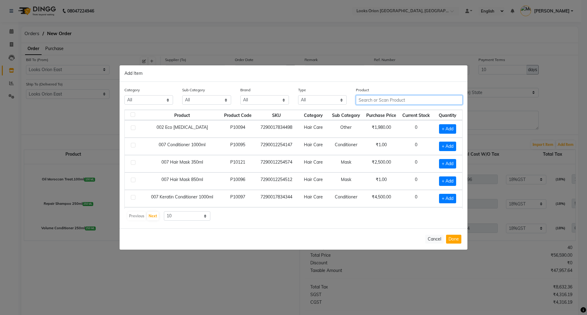
click at [379, 100] on input "text" at bounding box center [409, 99] width 107 height 9
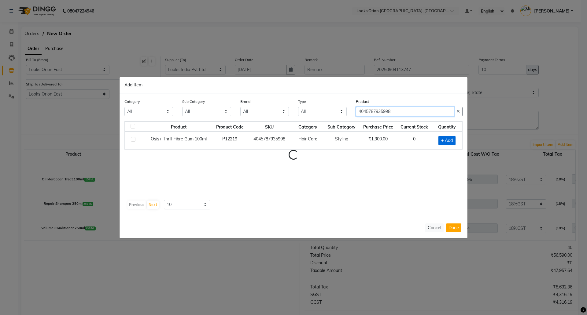
type input "4045787935998"
click at [443, 141] on span "+ Add" at bounding box center [446, 140] width 17 height 9
checkbox input "true"
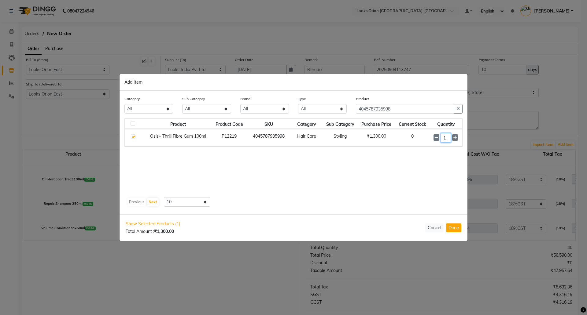
click at [446, 138] on input "1" at bounding box center [445, 137] width 10 height 9
type input "2"
click at [461, 227] on button "Done" at bounding box center [453, 228] width 15 height 9
select select "4398"
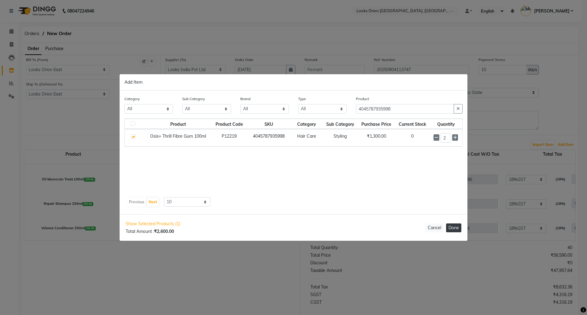
select select "4398"
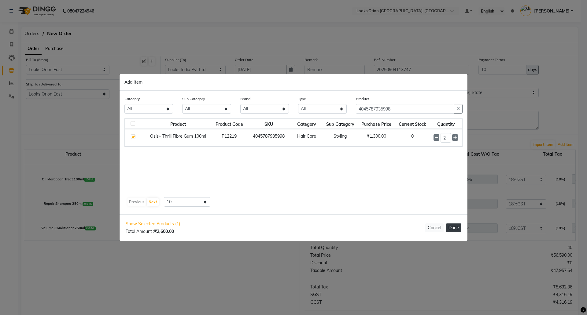
select select "4398"
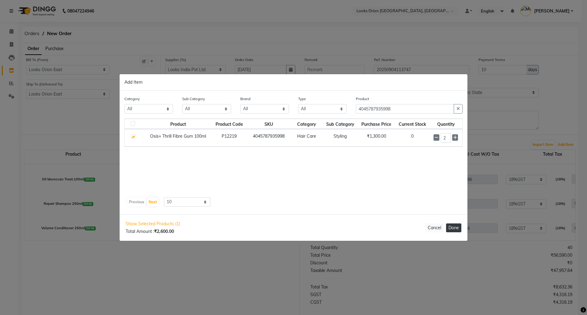
select select "4398"
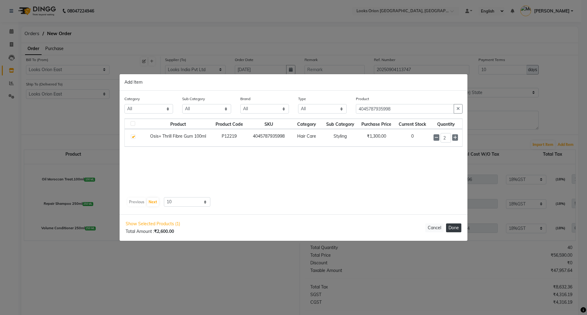
select select "4398"
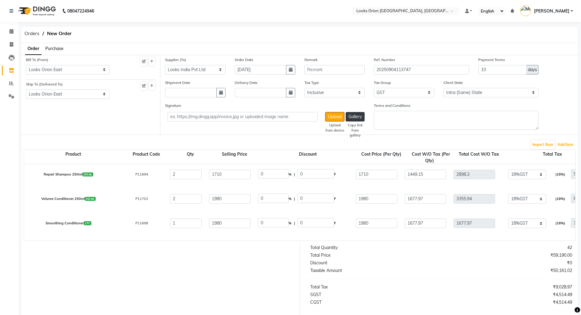
select select "4398"
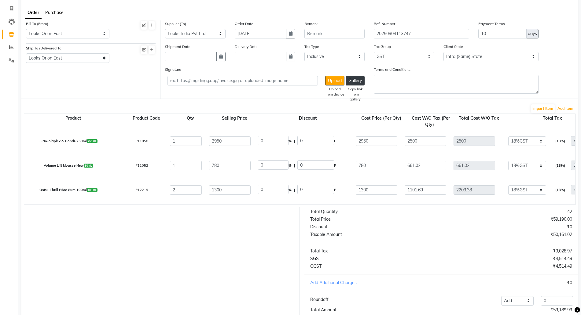
scroll to position [82, 0]
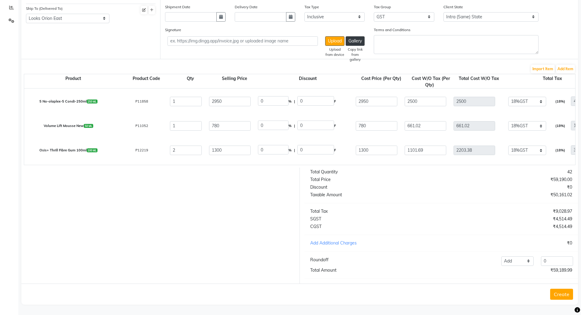
click at [563, 292] on button "Create" at bounding box center [561, 294] width 23 height 11
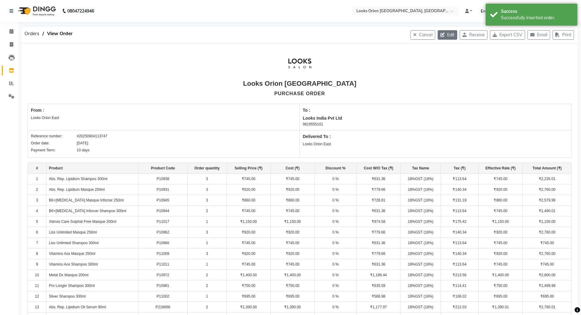
click at [447, 34] on button "Edit" at bounding box center [448, 34] width 20 height 9
select select "1725"
select select "1726"
select select "5784"
select select "true"
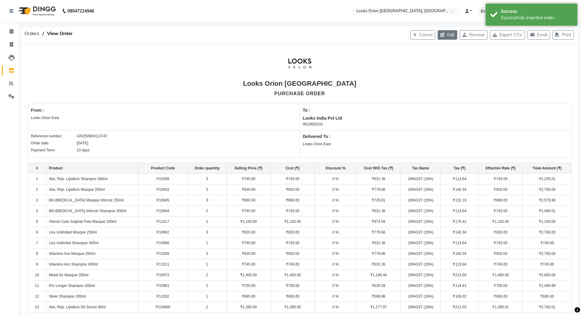
select select "4398"
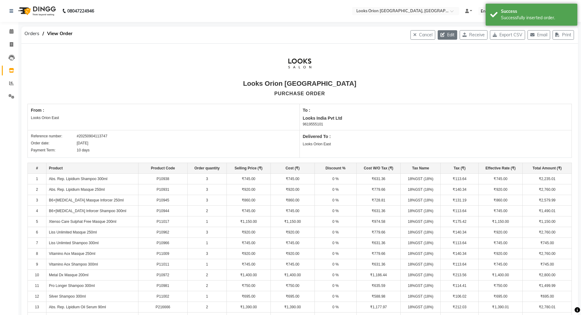
select select "4398"
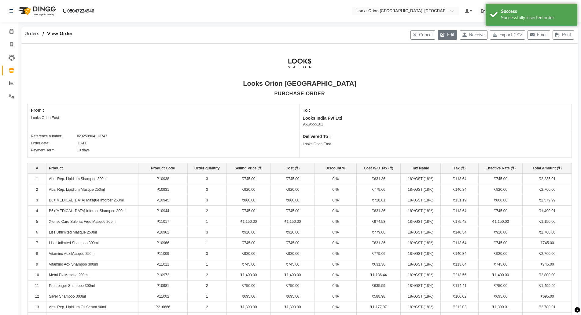
select select "4398"
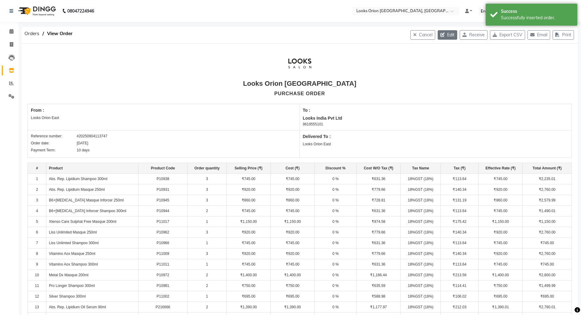
select select "4398"
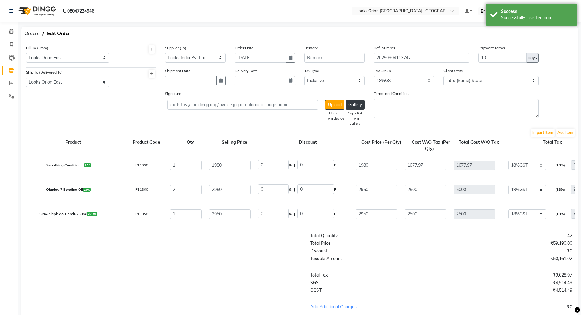
select select "4398"
drag, startPoint x: 269, startPoint y: 210, endPoint x: 221, endPoint y: 209, distance: 48.0
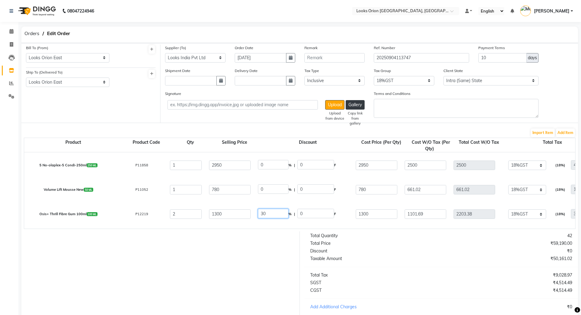
type input "30"
type input "390"
type input "910"
type input "771.19"
type input "1542.38"
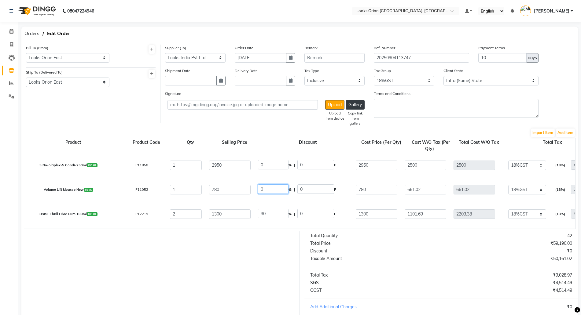
type input "277.63"
type input "1820.01"
drag, startPoint x: 278, startPoint y: 194, endPoint x: 251, endPoint y: 189, distance: 27.3
type input "17"
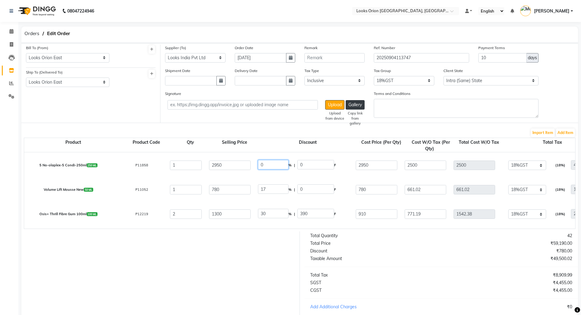
type input "132.6"
type input "647.4"
type input "548.64"
type input "98.76"
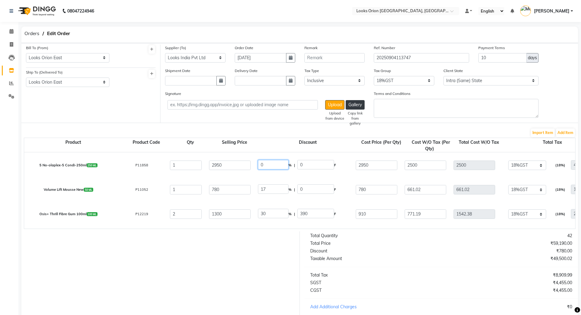
type input "647.4"
drag, startPoint x: 273, startPoint y: 164, endPoint x: 215, endPoint y: 148, distance: 60.6
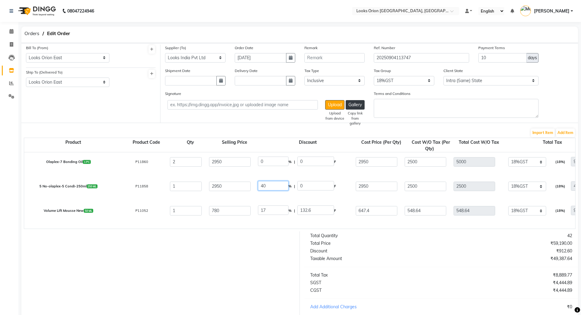
type input "40"
type input "1180"
type input "1770"
type input "1500"
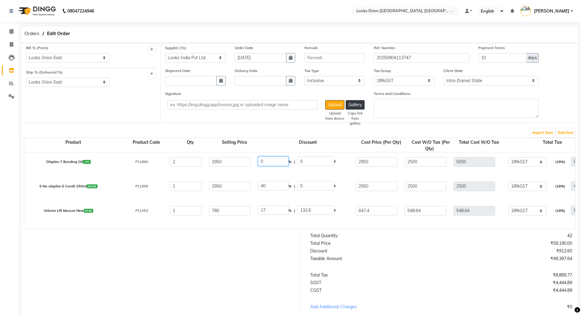
type input "270"
type input "1770"
drag, startPoint x: 273, startPoint y: 160, endPoint x: 226, endPoint y: 145, distance: 49.6
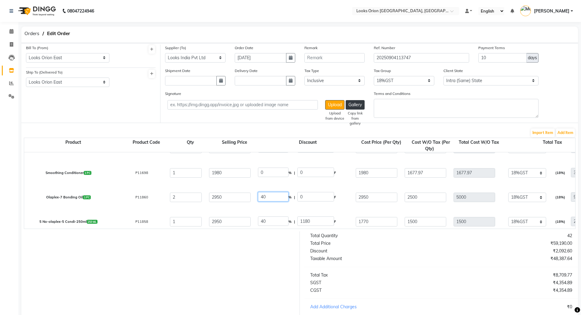
type input "40"
type input "1180"
type input "1770"
type input "1500"
type input "3000"
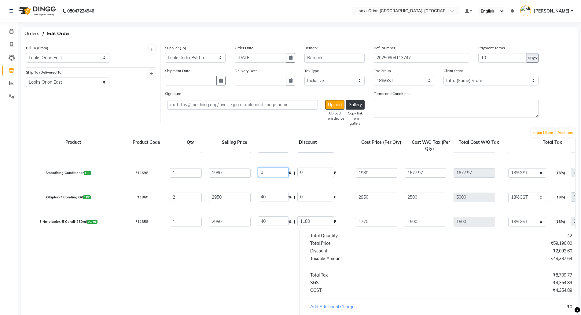
type input "540"
type input "3540"
drag, startPoint x: 276, startPoint y: 167, endPoint x: 240, endPoint y: 166, distance: 36.1
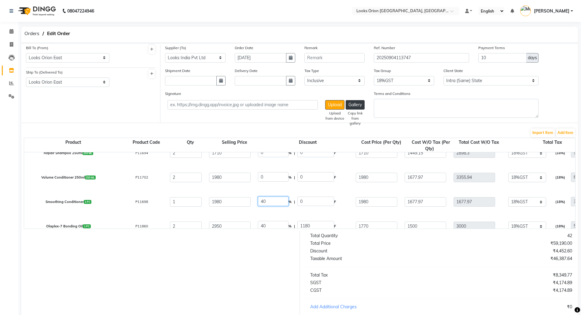
scroll to position [345, 0]
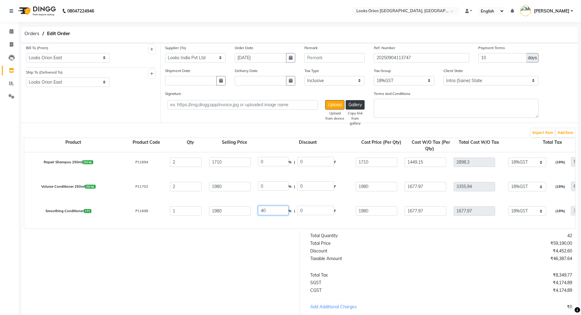
type input "40"
type input "792"
type input "1188"
type input "1006.78"
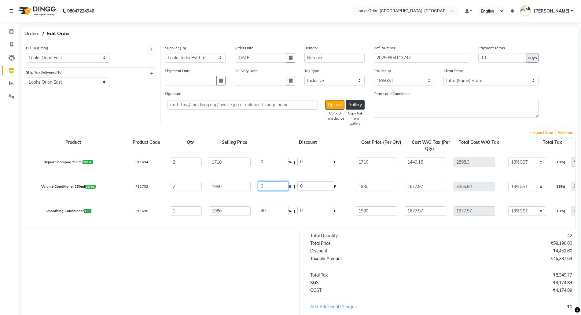
type input "181.22"
type input "1188"
drag, startPoint x: 264, startPoint y: 181, endPoint x: 211, endPoint y: 168, distance: 54.3
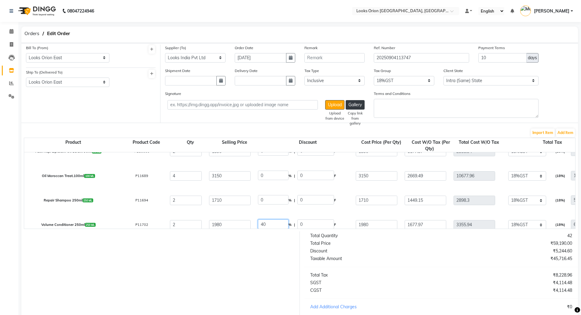
type input "40"
type input "792"
type input "1188"
type input "1006.78"
type input "2013.56"
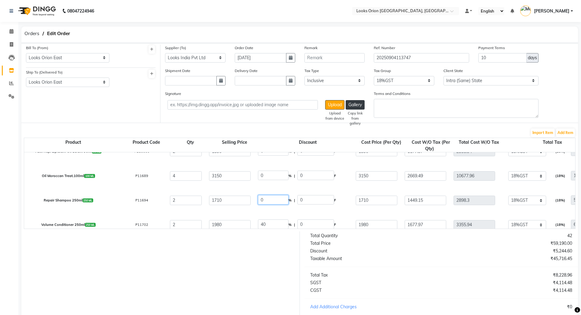
type input "362.44"
type input "2376"
type input "40"
drag, startPoint x: 261, startPoint y: 175, endPoint x: 230, endPoint y: 170, distance: 31.1
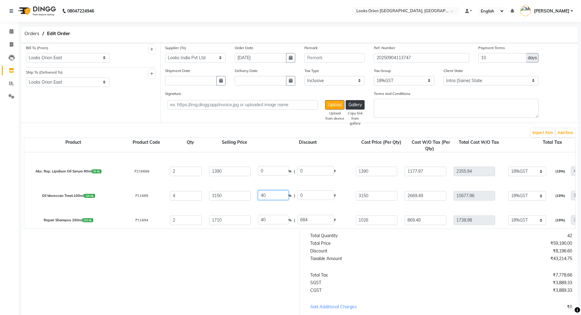
scroll to position [268, 0]
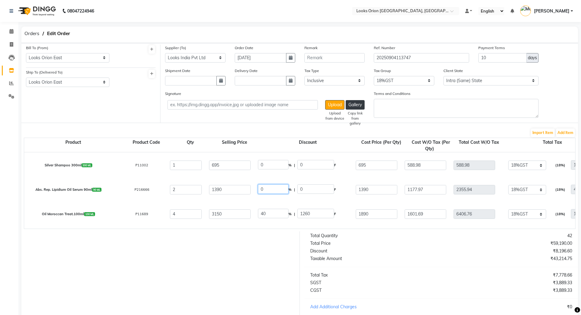
drag, startPoint x: 246, startPoint y: 184, endPoint x: 218, endPoint y: 181, distance: 29.0
drag, startPoint x: 273, startPoint y: 164, endPoint x: 228, endPoint y: 159, distance: 45.0
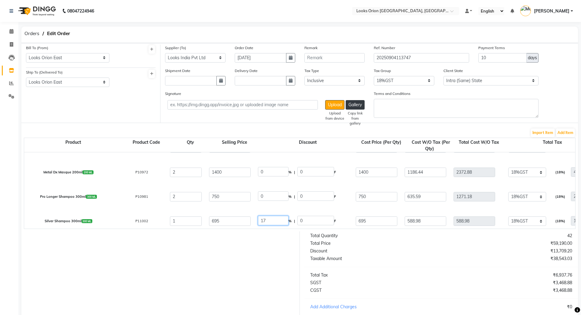
scroll to position [230, 0]
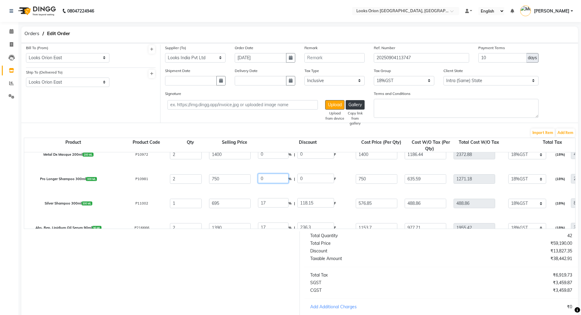
drag, startPoint x: 275, startPoint y: 181, endPoint x: 250, endPoint y: 173, distance: 26.3
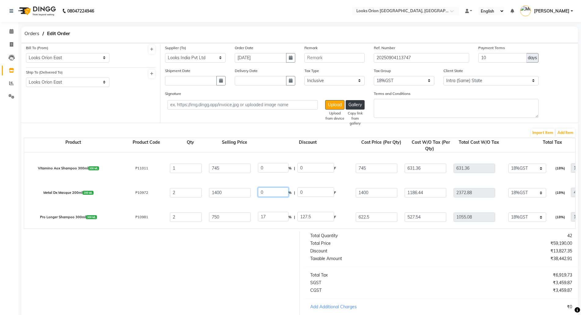
drag, startPoint x: 264, startPoint y: 189, endPoint x: 227, endPoint y: 181, distance: 38.4
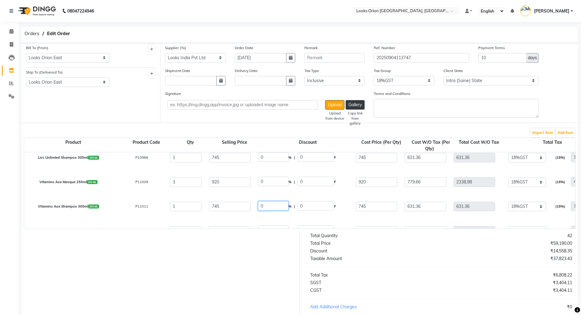
drag, startPoint x: 267, startPoint y: 204, endPoint x: 180, endPoint y: 203, distance: 87.1
drag, startPoint x: 273, startPoint y: 181, endPoint x: 230, endPoint y: 165, distance: 45.2
click at [0, 0] on div "Abs. Rep. Lipidium Shampoo 300ml 300 ML P10938 3 745 0 % | 0 F 745 631.36 1894.…" at bounding box center [0, 0] width 0 height 0
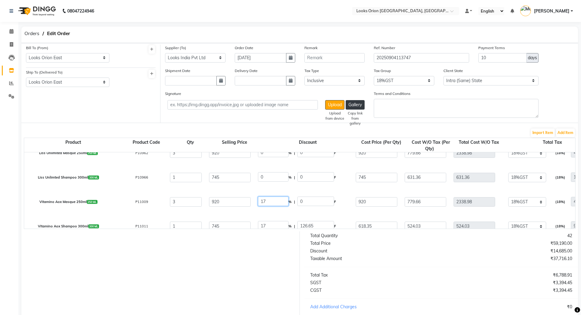
scroll to position [116, 0]
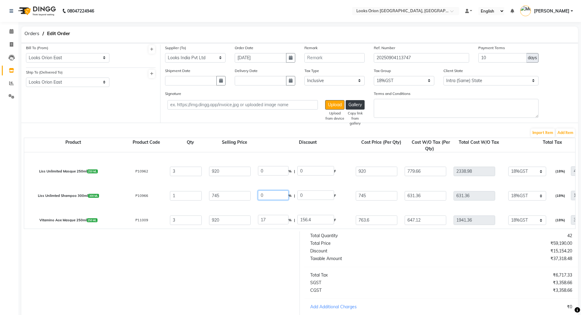
drag, startPoint x: 263, startPoint y: 194, endPoint x: 191, endPoint y: 181, distance: 73.9
drag, startPoint x: 267, startPoint y: 170, endPoint x: 226, endPoint y: 165, distance: 41.6
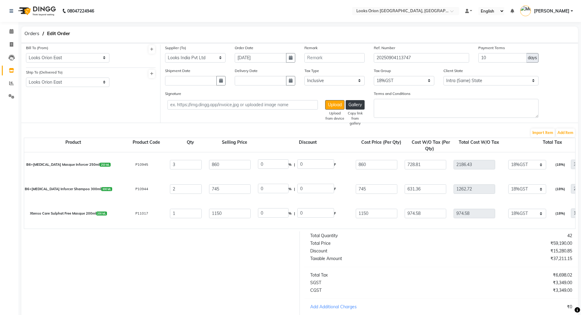
scroll to position [77, 0]
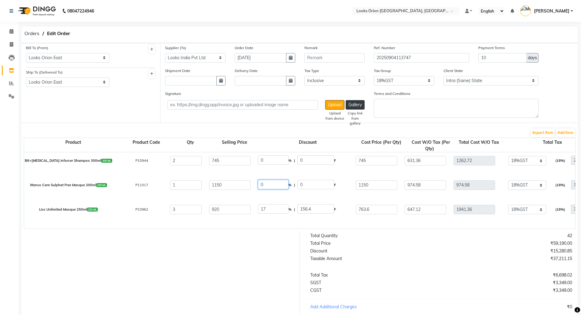
drag, startPoint x: 266, startPoint y: 179, endPoint x: 191, endPoint y: 157, distance: 78.3
click at [0, 0] on div "Abs. Rep. Lipidium Shampoo 300ml 300 ML P10938 3 745 0 % | 0 F 745 631.36 1894.…" at bounding box center [0, 0] width 0 height 0
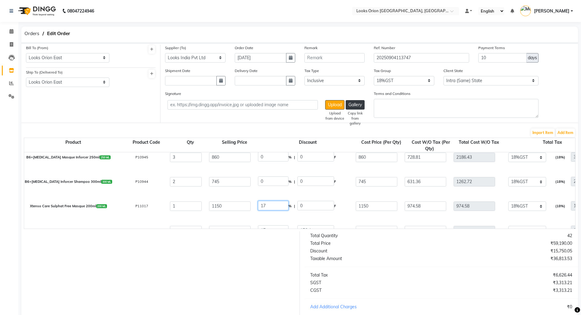
scroll to position [39, 0]
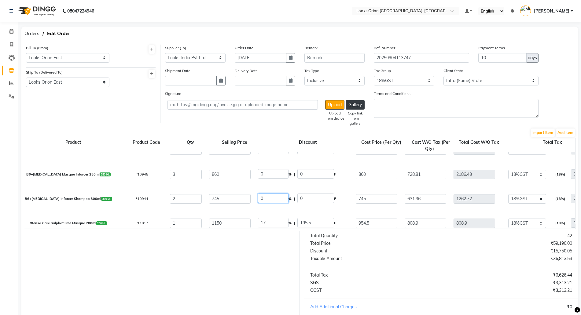
drag, startPoint x: 272, startPoint y: 171, endPoint x: 179, endPoint y: 157, distance: 93.9
click at [0, 0] on div "Abs. Rep. Lipidium Shampoo 300ml 300 ML P10938 3 745 0 % | 0 F 745 631.36 1894.…" at bounding box center [0, 0] width 0 height 0
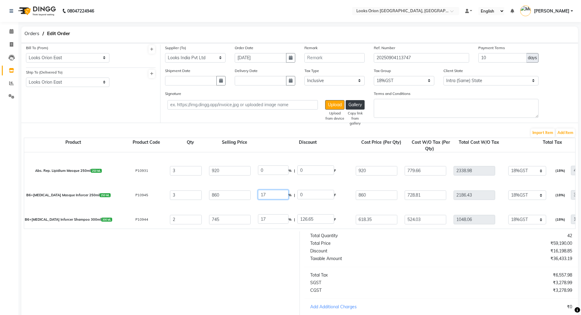
scroll to position [1, 0]
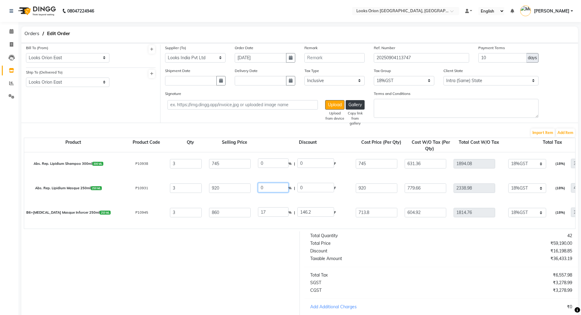
drag, startPoint x: 269, startPoint y: 190, endPoint x: 207, endPoint y: 175, distance: 63.6
drag, startPoint x: 275, startPoint y: 162, endPoint x: 224, endPoint y: 147, distance: 53.6
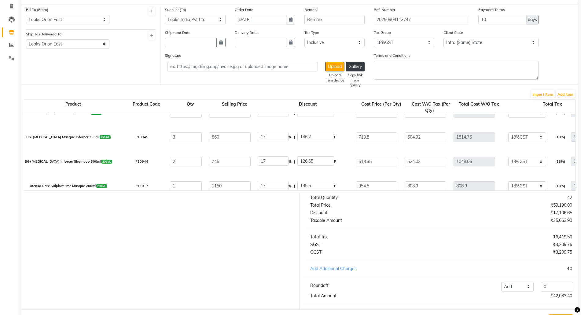
scroll to position [70, 0]
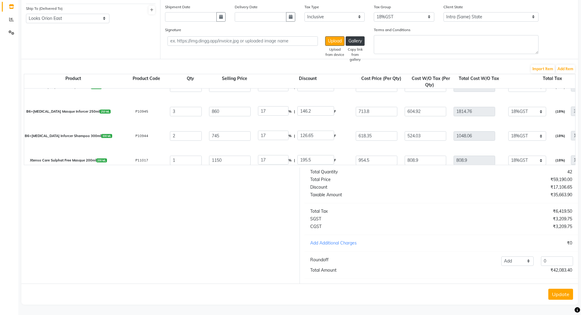
click at [558, 293] on button "Update" at bounding box center [560, 294] width 25 height 11
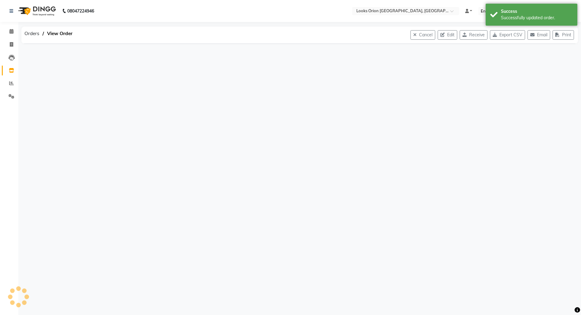
scroll to position [0, 0]
click at [473, 38] on button "Receive" at bounding box center [480, 34] width 28 height 9
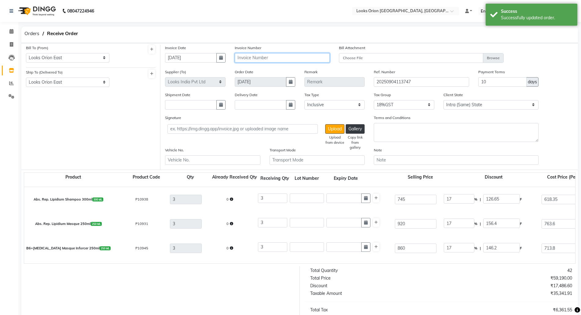
click at [286, 57] on input "text" at bounding box center [282, 57] width 95 height 9
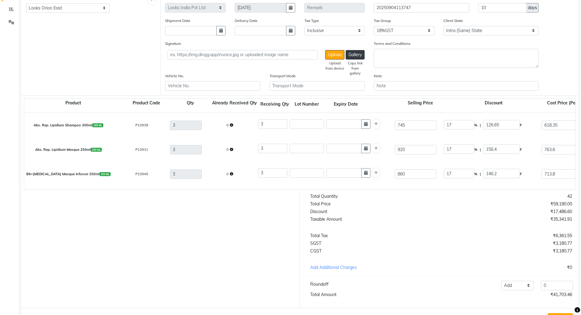
scroll to position [105, 0]
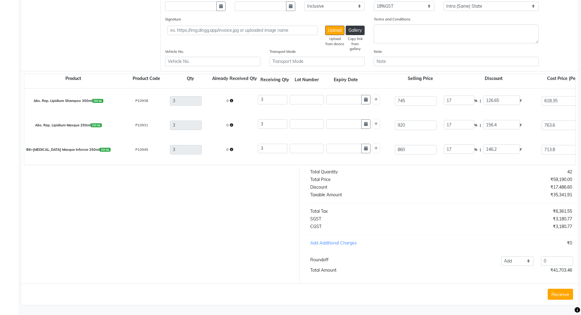
click at [557, 289] on button "Receive" at bounding box center [560, 294] width 25 height 11
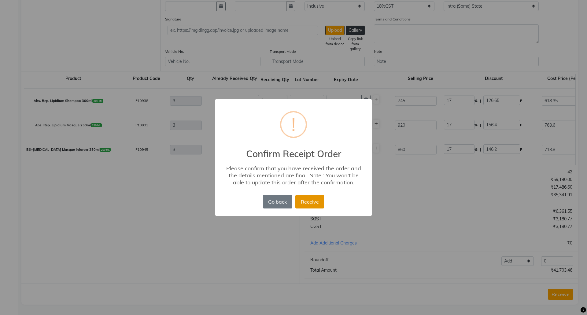
click at [316, 198] on button "Receive" at bounding box center [309, 201] width 29 height 13
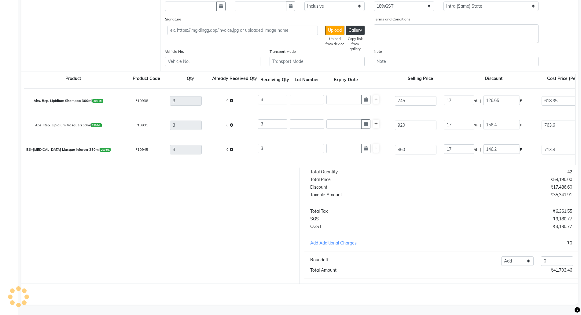
scroll to position [0, 0]
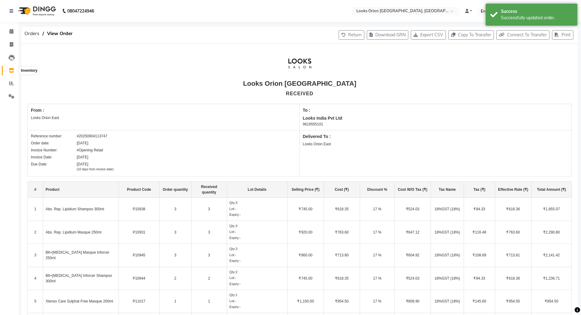
click at [11, 72] on icon at bounding box center [11, 70] width 5 height 5
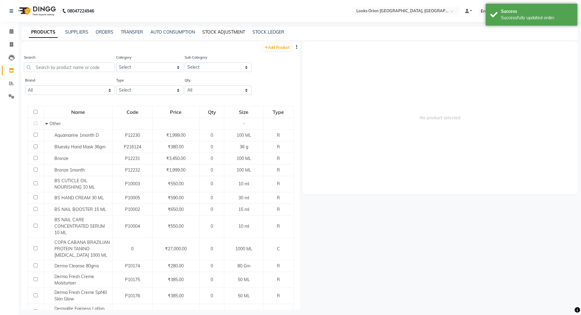
click at [223, 31] on link "STOCK ADJUSTMENT" at bounding box center [223, 32] width 43 height 6
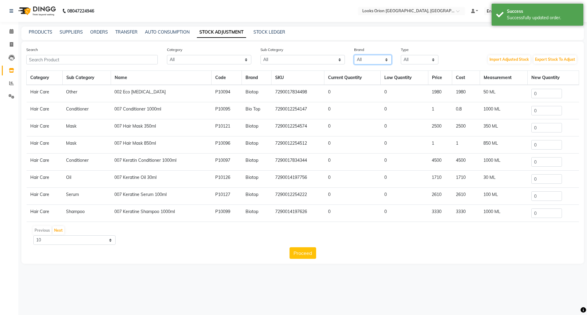
click at [385, 60] on select "All 1821 Aeronot Amazon Series American Crew Aminu Body Oil Asthetic [MEDICAL_D…" at bounding box center [373, 59] width 38 height 9
click at [407, 63] on select "All Both Consumable Retail" at bounding box center [420, 59] width 38 height 9
click at [401, 55] on select "All Both Consumable Retail" at bounding box center [420, 59] width 38 height 9
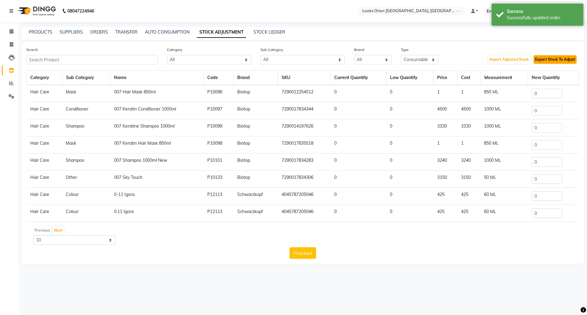
click at [551, 61] on button "Export Stock To Adjust" at bounding box center [554, 59] width 43 height 9
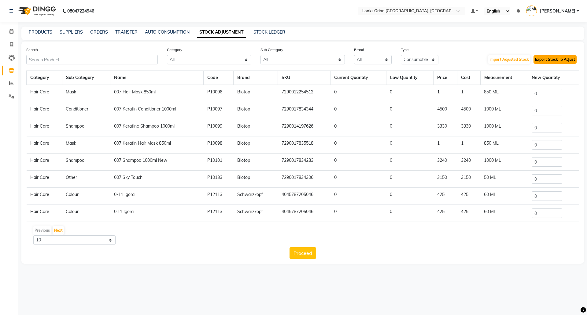
click at [553, 61] on button "Export Stock To Adjust" at bounding box center [554, 59] width 43 height 9
click at [37, 32] on link "PRODUCTS" at bounding box center [41, 32] width 24 height 6
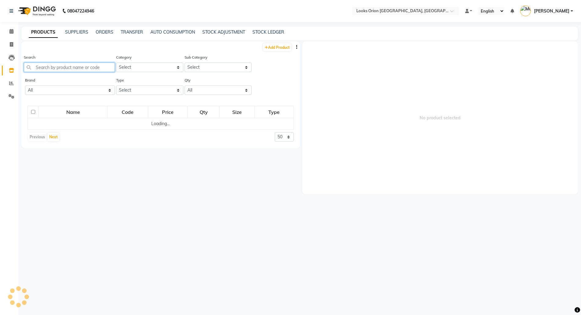
click at [47, 71] on input "text" at bounding box center [69, 67] width 91 height 9
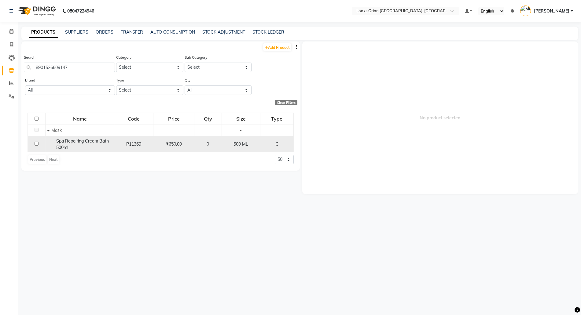
click at [50, 136] on td "Spa Repairing Cream Bath 500ml" at bounding box center [80, 144] width 69 height 16
drag, startPoint x: 56, startPoint y: 142, endPoint x: 77, endPoint y: 152, distance: 23.2
click at [77, 152] on td "Spa Repairing Cream Bath 500ml" at bounding box center [80, 144] width 69 height 16
copy span "Spa Repairing Cream Bath 500ml"
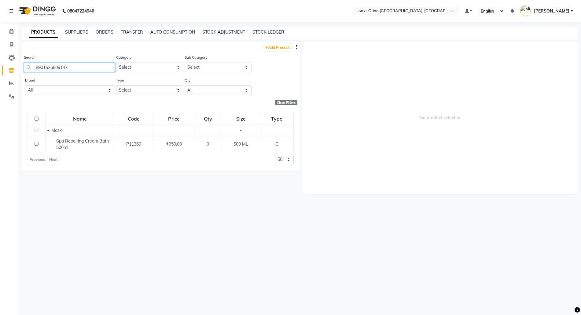
drag, startPoint x: 74, startPoint y: 76, endPoint x: 77, endPoint y: 69, distance: 7.4
click at [77, 69] on div "Search 8901526609147" at bounding box center [69, 65] width 91 height 23
click at [77, 69] on input "8901526609147" at bounding box center [69, 67] width 91 height 9
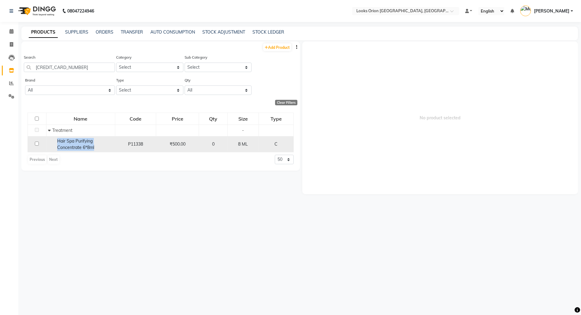
drag, startPoint x: 55, startPoint y: 140, endPoint x: 103, endPoint y: 151, distance: 49.5
click at [103, 151] on td "Hair Spa Purifying Concentrate 6*8ml" at bounding box center [80, 144] width 69 height 16
copy span "Hair Spa Purifying Concentrate 6*8ml"
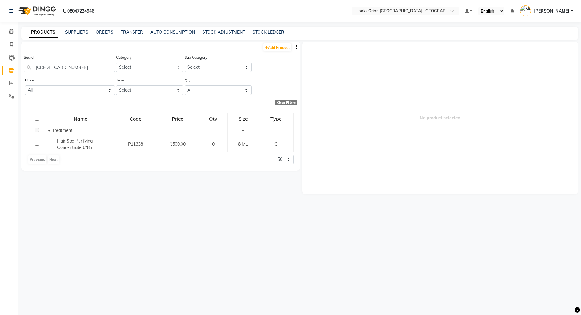
drag, startPoint x: 76, startPoint y: 62, endPoint x: 76, endPoint y: 67, distance: 4.6
click at [75, 62] on div "Search [CREDIT_CARD_NUMBER]" at bounding box center [69, 63] width 91 height 18
drag, startPoint x: 76, startPoint y: 66, endPoint x: 0, endPoint y: 59, distance: 76.5
click at [0, 59] on app-home "08047224946 Select Location × Looks Orion [GEOGRAPHIC_DATA], [GEOGRAPHIC_DATA] …" at bounding box center [290, 159] width 581 height 319
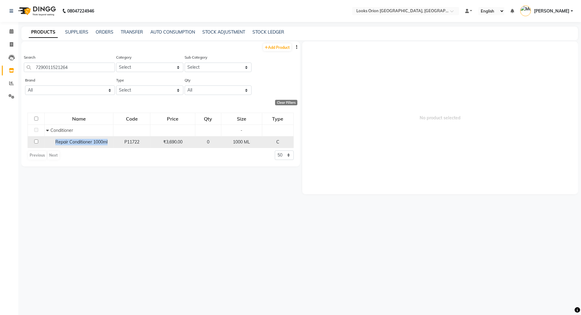
drag, startPoint x: 53, startPoint y: 141, endPoint x: 113, endPoint y: 137, distance: 59.7
click at [113, 138] on tr "Repair Conditioner 1000ml P11722 ₹3,690.00 0 1000 ML C" at bounding box center [161, 142] width 266 height 12
copy span "Repair Conditioner 1000ml"
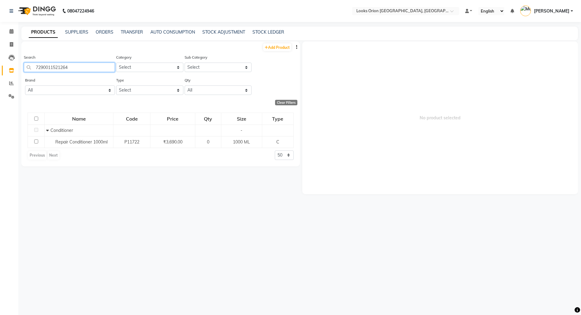
click at [92, 67] on input "7290011521264" at bounding box center [69, 67] width 91 height 9
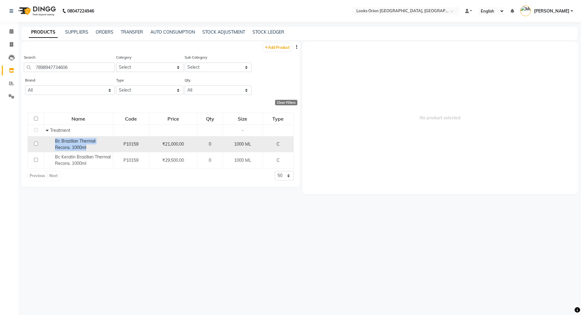
drag, startPoint x: 53, startPoint y: 138, endPoint x: 93, endPoint y: 150, distance: 41.3
click at [93, 150] on div "Bc Brazilian Thermal Recons. 1000ml" at bounding box center [78, 144] width 65 height 13
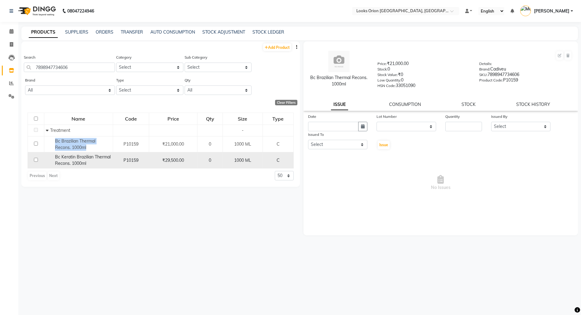
copy span "Bc Brazilian Thermal Recons. 1000ml"
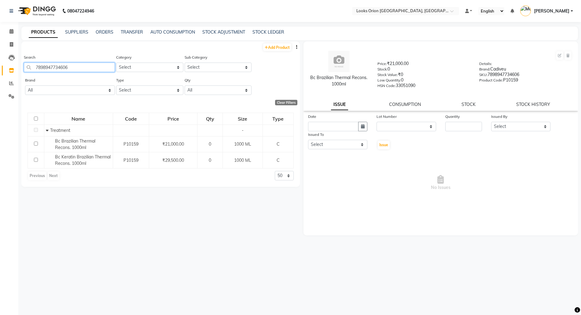
click at [79, 64] on input "7898947734606" at bounding box center [69, 67] width 91 height 9
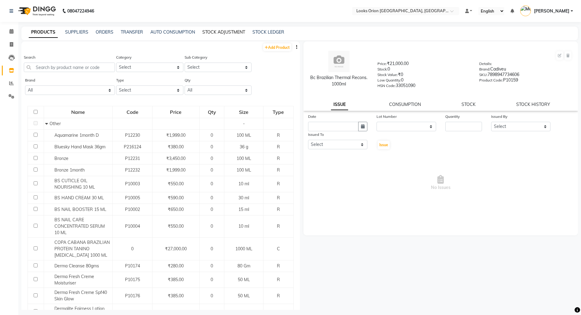
click at [215, 34] on link "STOCK ADJUSTMENT" at bounding box center [223, 32] width 43 height 6
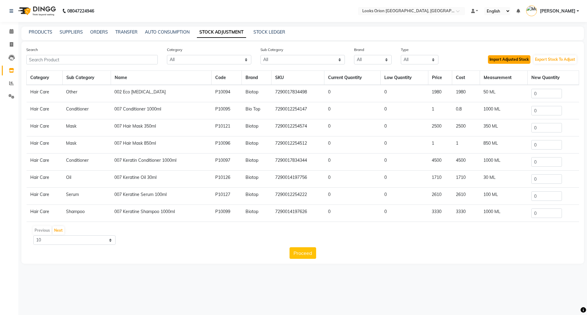
click at [499, 60] on button "Import Adjusted Stock" at bounding box center [509, 59] width 42 height 9
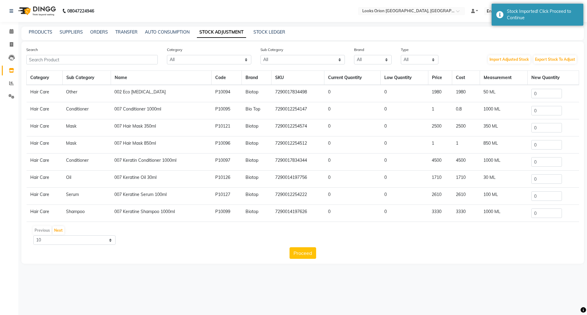
click at [302, 251] on button "Proceed" at bounding box center [302, 254] width 27 height 12
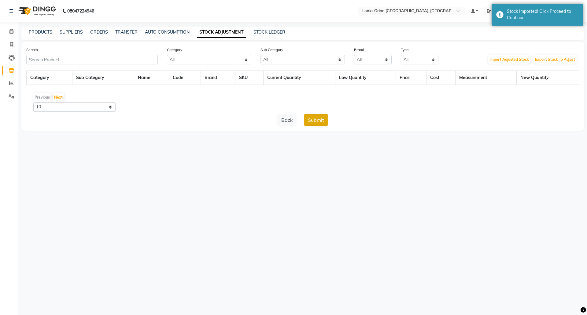
click at [318, 118] on button "Submit" at bounding box center [316, 120] width 24 height 12
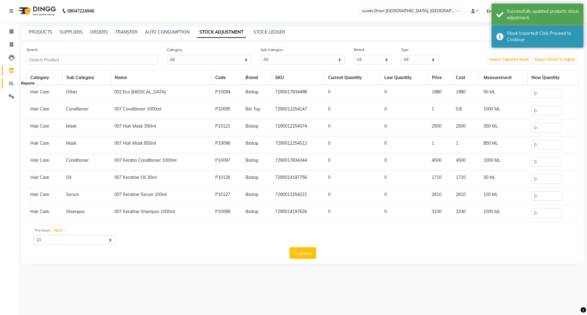
click at [12, 81] on icon at bounding box center [11, 83] width 5 height 5
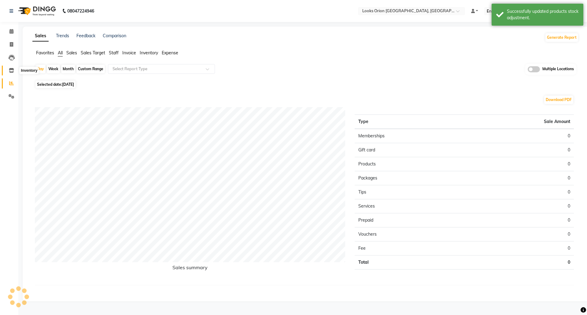
click at [11, 67] on span at bounding box center [11, 70] width 11 height 7
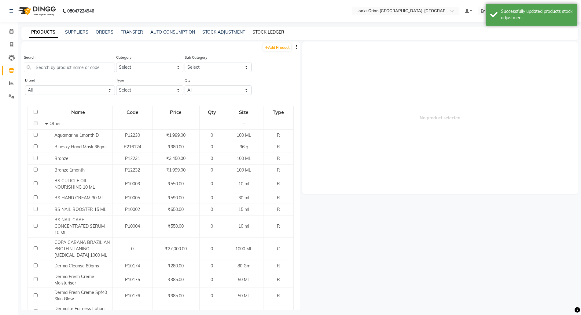
click at [266, 29] on link "STOCK LEDGER" at bounding box center [268, 32] width 32 height 6
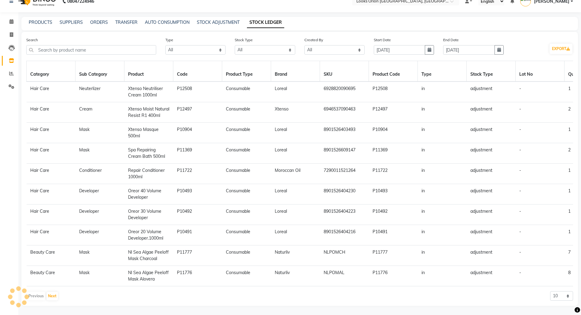
click at [99, 17] on div "PRODUCTS SUPPLIERS ORDERS TRANSFER AUTO CONSUMPTION STOCK ADJUSTMENT STOCK LEDG…" at bounding box center [299, 24] width 557 height 14
click at [97, 20] on link "ORDERS" at bounding box center [99, 23] width 18 height 6
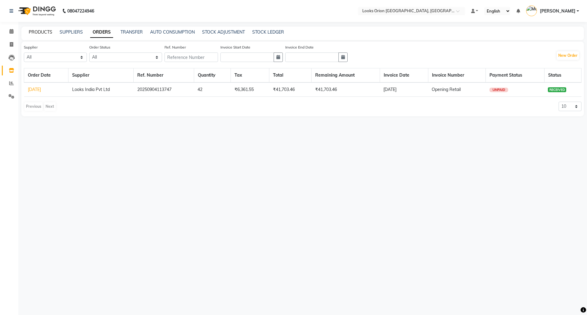
click at [39, 31] on link "PRODUCTS" at bounding box center [41, 32] width 24 height 6
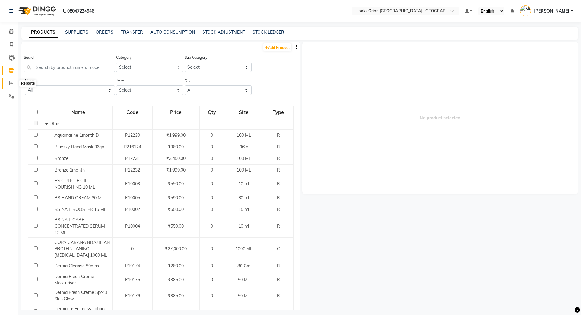
click at [11, 83] on icon at bounding box center [11, 83] width 5 height 5
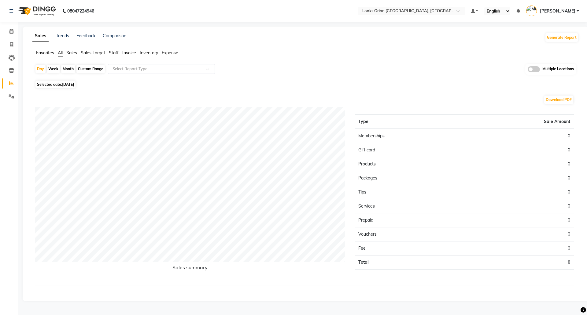
click at [93, 68] on div "Custom Range" at bounding box center [90, 69] width 28 height 9
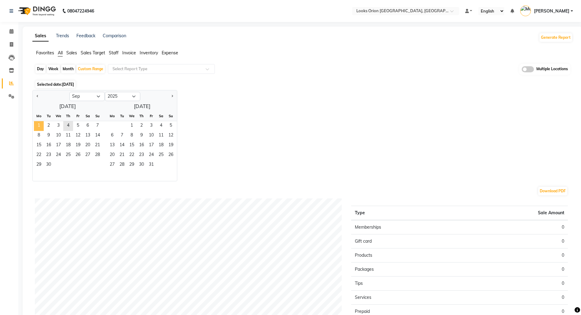
click at [43, 122] on span "1" at bounding box center [39, 126] width 10 height 10
click at [70, 127] on span "4" at bounding box center [68, 126] width 10 height 10
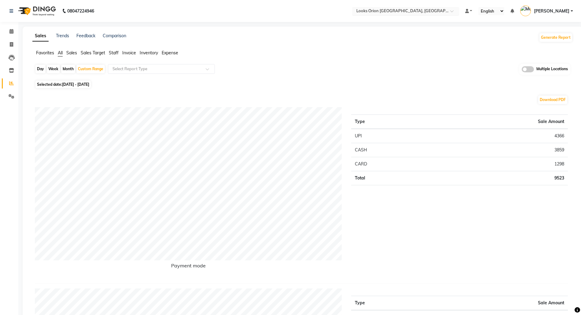
click at [364, 10] on input "text" at bounding box center [399, 12] width 89 height 6
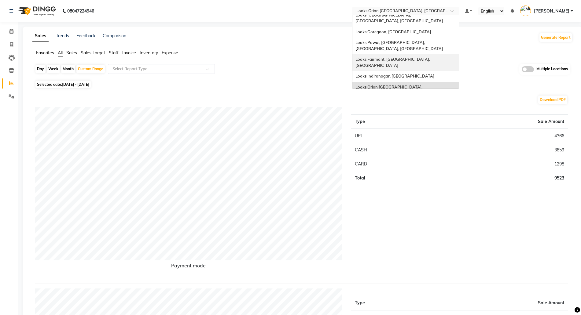
scroll to position [46, 0]
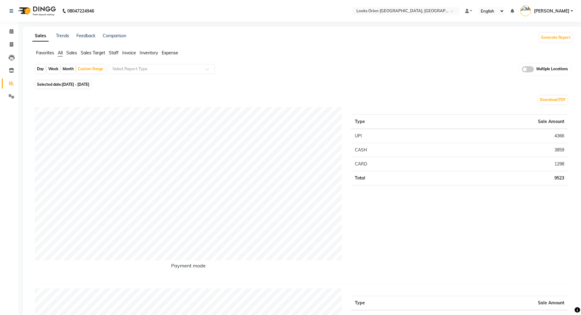
click at [228, 57] on div "Favorites All Sales Sales Target Staff Invoice Inventory Expense" at bounding box center [303, 56] width 550 height 12
click at [11, 69] on icon at bounding box center [11, 70] width 5 height 5
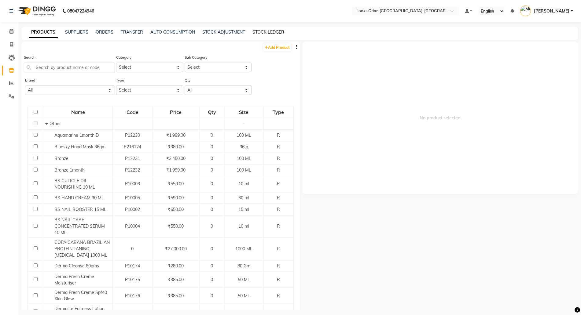
click at [275, 32] on link "STOCK LEDGER" at bounding box center [268, 32] width 32 height 6
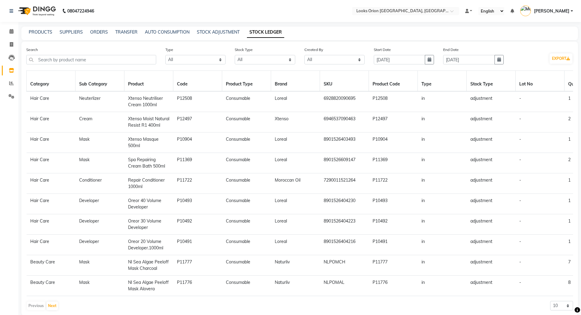
scroll to position [16, 0]
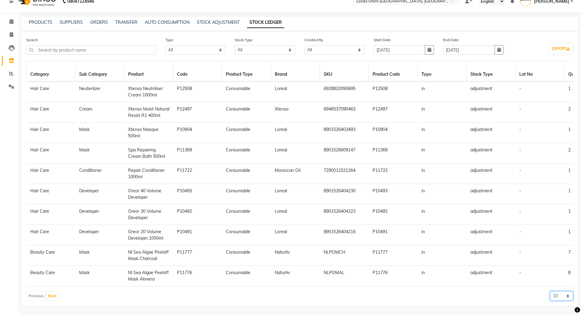
click at [558, 297] on select "10 20 50" at bounding box center [561, 296] width 23 height 9
click at [550, 292] on select "10 20 50" at bounding box center [561, 296] width 23 height 9
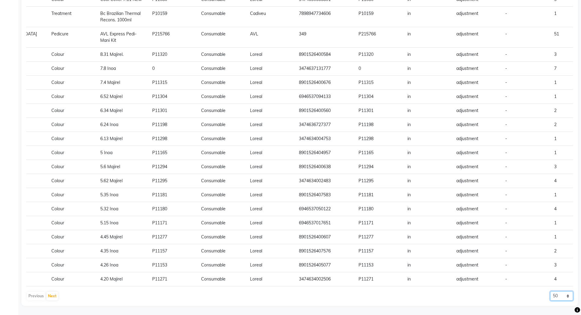
scroll to position [0, 4]
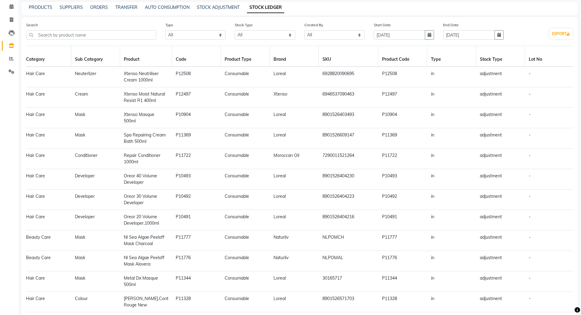
scroll to position [0, 0]
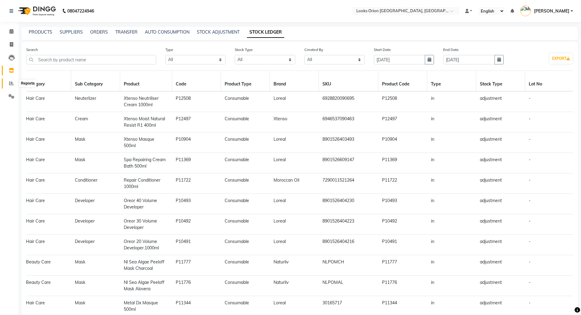
click at [11, 83] on icon at bounding box center [11, 83] width 5 height 5
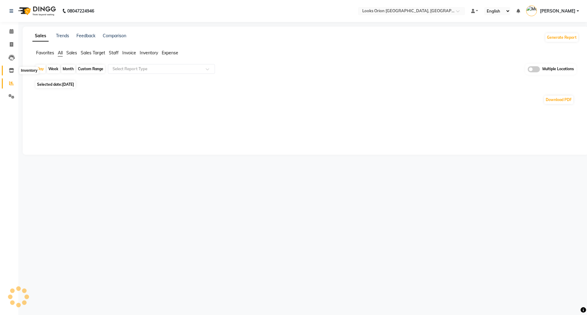
click at [12, 69] on icon at bounding box center [11, 70] width 5 height 5
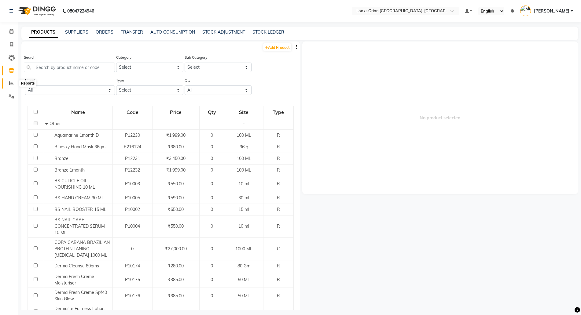
click at [12, 80] on span at bounding box center [11, 83] width 11 height 7
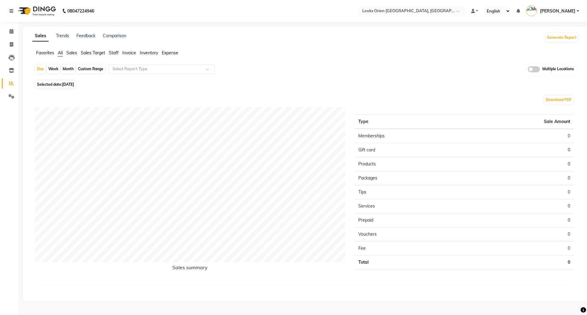
click at [70, 78] on div "Day Week Month Custom Range Select Report Type Multiple Locations" at bounding box center [305, 71] width 541 height 15
click at [67, 82] on span "Selected date: [DATE]" at bounding box center [55, 85] width 40 height 8
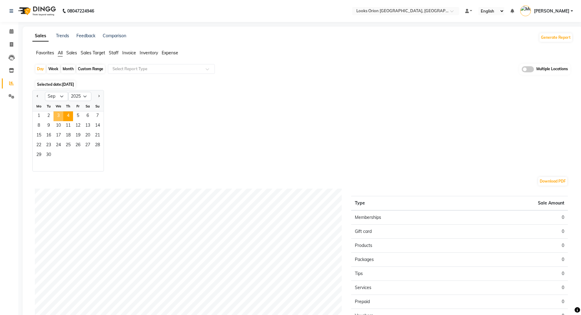
click at [61, 113] on span "3" at bounding box center [58, 117] width 10 height 10
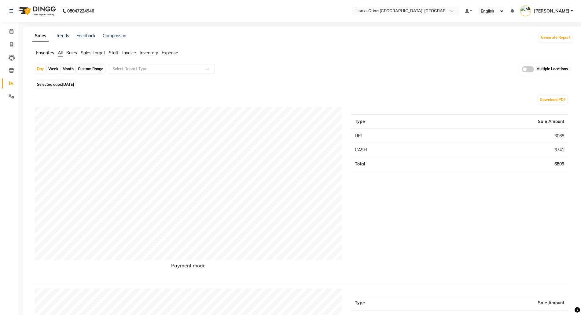
click at [60, 83] on span "Selected date: [DATE]" at bounding box center [55, 85] width 40 height 8
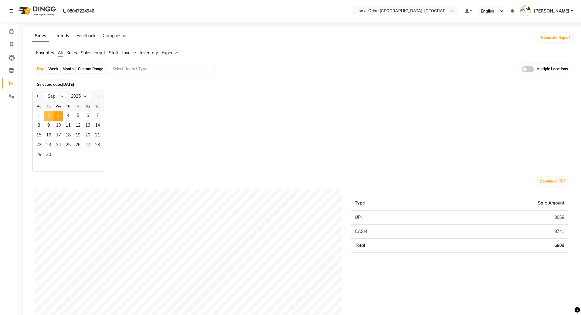
click at [50, 117] on span "2" at bounding box center [49, 117] width 10 height 10
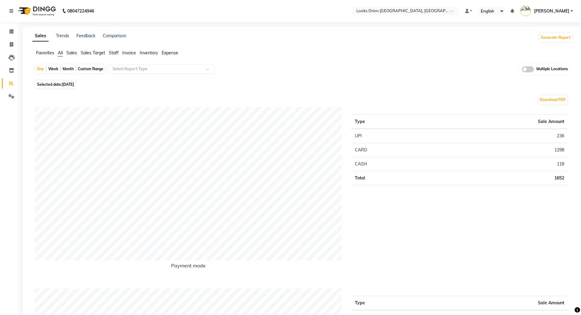
click at [61, 85] on span "Selected date: [DATE]" at bounding box center [55, 85] width 40 height 8
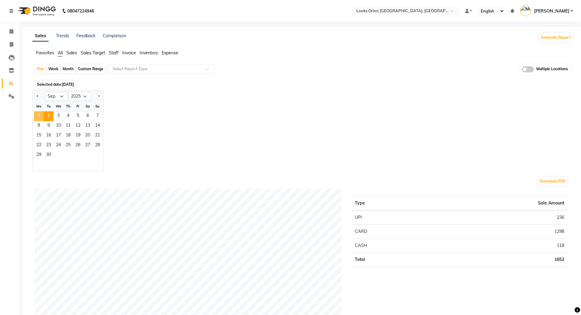
click at [42, 116] on span "1" at bounding box center [39, 117] width 10 height 10
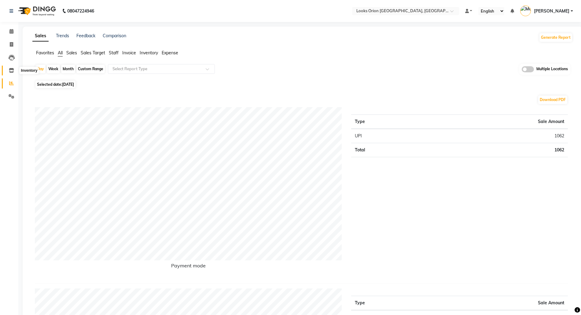
click at [12, 72] on icon at bounding box center [11, 70] width 5 height 5
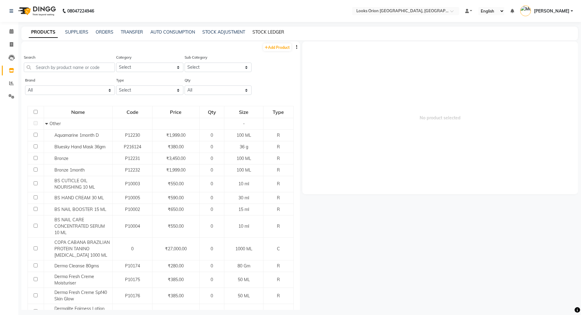
click at [263, 30] on link "STOCK LEDGER" at bounding box center [268, 32] width 32 height 6
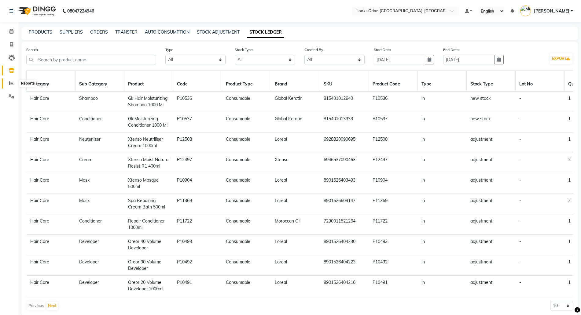
click at [13, 84] on icon at bounding box center [11, 83] width 5 height 5
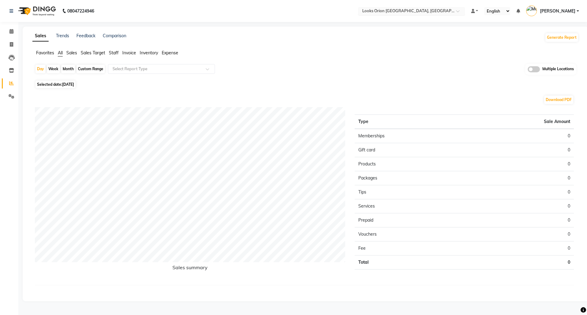
click at [420, 15] on ng-select "Select Location × Looks Orion [GEOGRAPHIC_DATA], [GEOGRAPHIC_DATA]" at bounding box center [411, 11] width 107 height 8
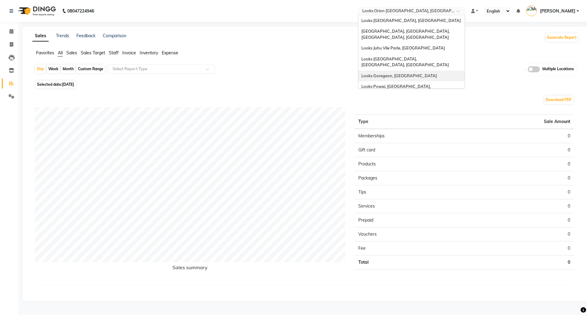
scroll to position [46, 0]
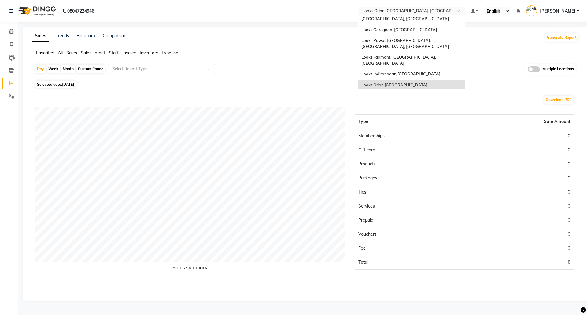
click at [393, 99] on span "Looks Brigade Gateway, [GEOGRAPHIC_DATA]" at bounding box center [405, 101] width 89 height 5
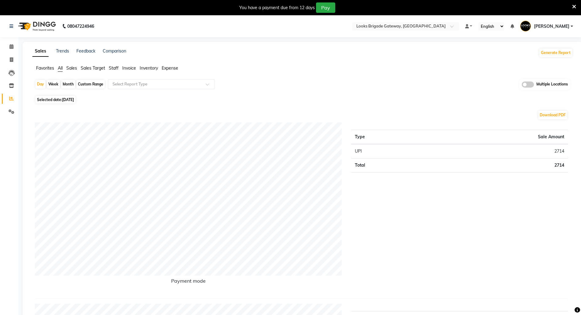
click at [73, 98] on span "[DATE]" at bounding box center [68, 100] width 12 height 5
select select "9"
select select "2025"
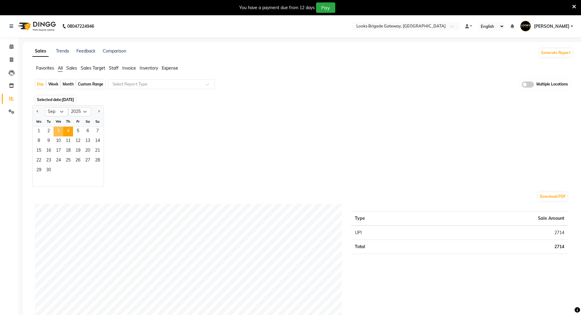
click at [58, 131] on span "3" at bounding box center [58, 132] width 10 height 10
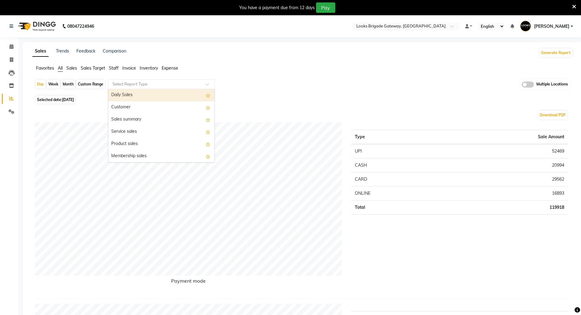
click at [160, 86] on input "text" at bounding box center [155, 84] width 88 height 6
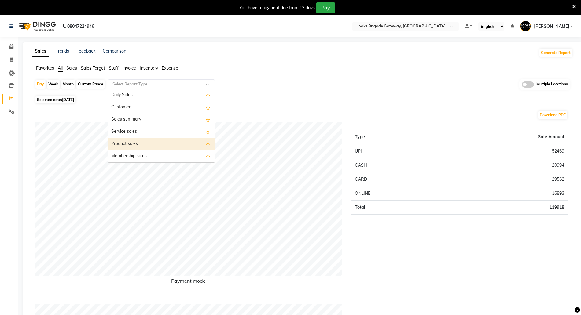
click at [132, 144] on div "Product sales" at bounding box center [161, 144] width 106 height 12
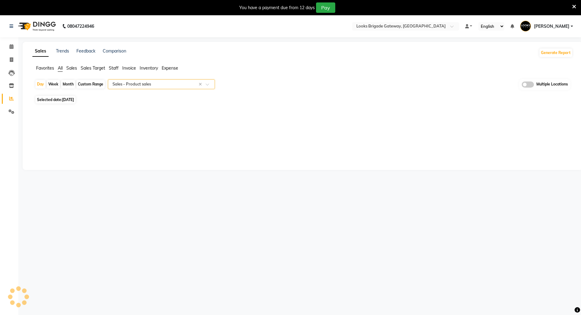
select select "full_report"
select select "pdf"
click at [10, 84] on icon at bounding box center [11, 85] width 5 height 5
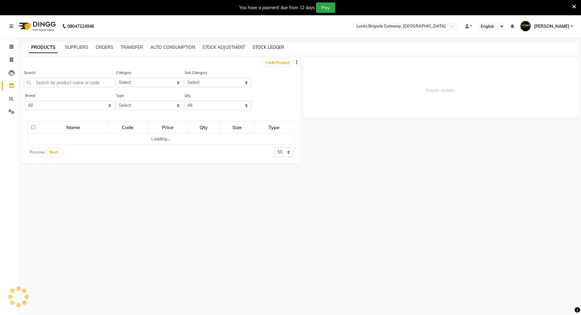
click at [267, 46] on link "STOCK LEDGER" at bounding box center [268, 48] width 32 height 6
select select "all"
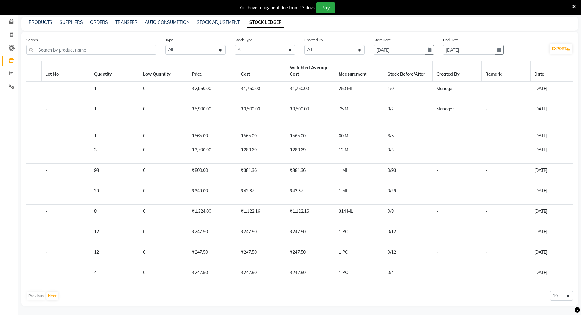
scroll to position [0, 480]
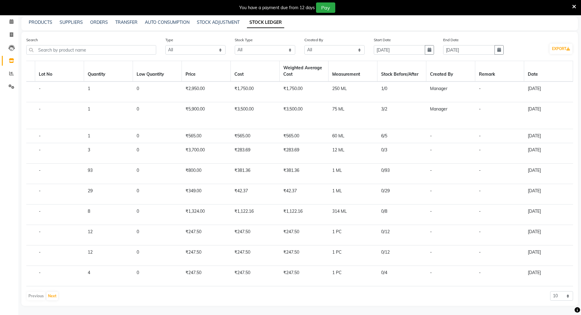
click at [382, 104] on td "3/2" at bounding box center [401, 115] width 49 height 27
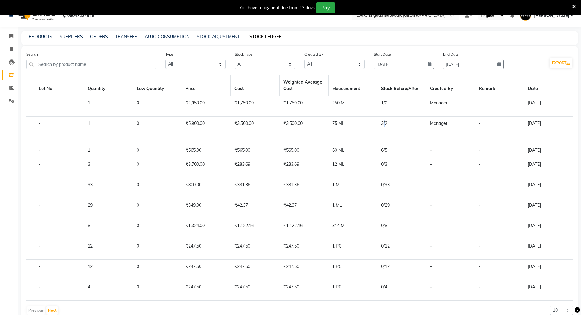
scroll to position [0, 0]
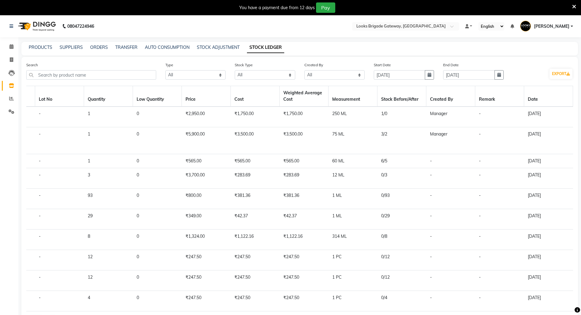
click at [574, 5] on icon at bounding box center [574, 7] width 4 height 6
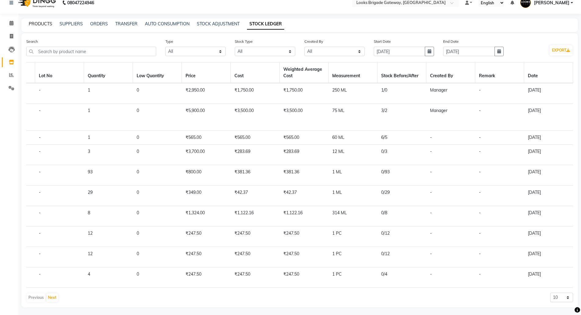
scroll to position [16, 0]
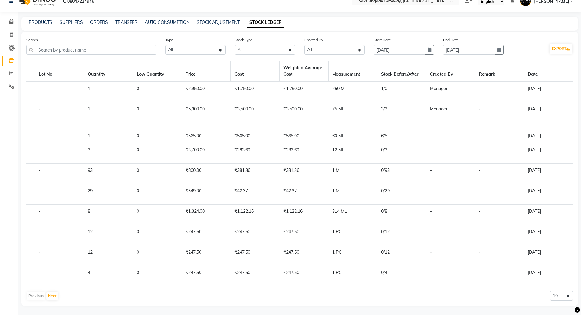
click at [84, 39] on div "Search" at bounding box center [91, 46] width 130 height 18
